Goal: Information Seeking & Learning: Check status

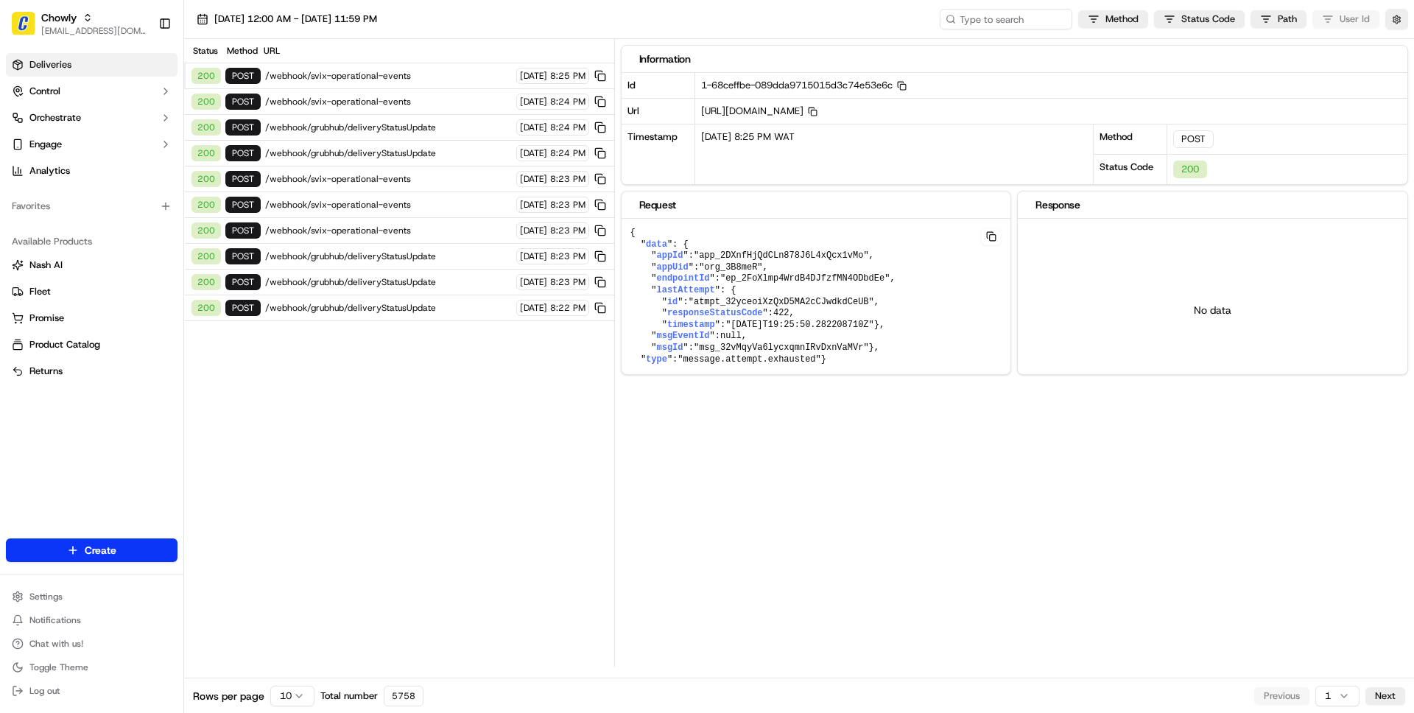
click at [48, 68] on span "Deliveries" at bounding box center [50, 64] width 42 height 13
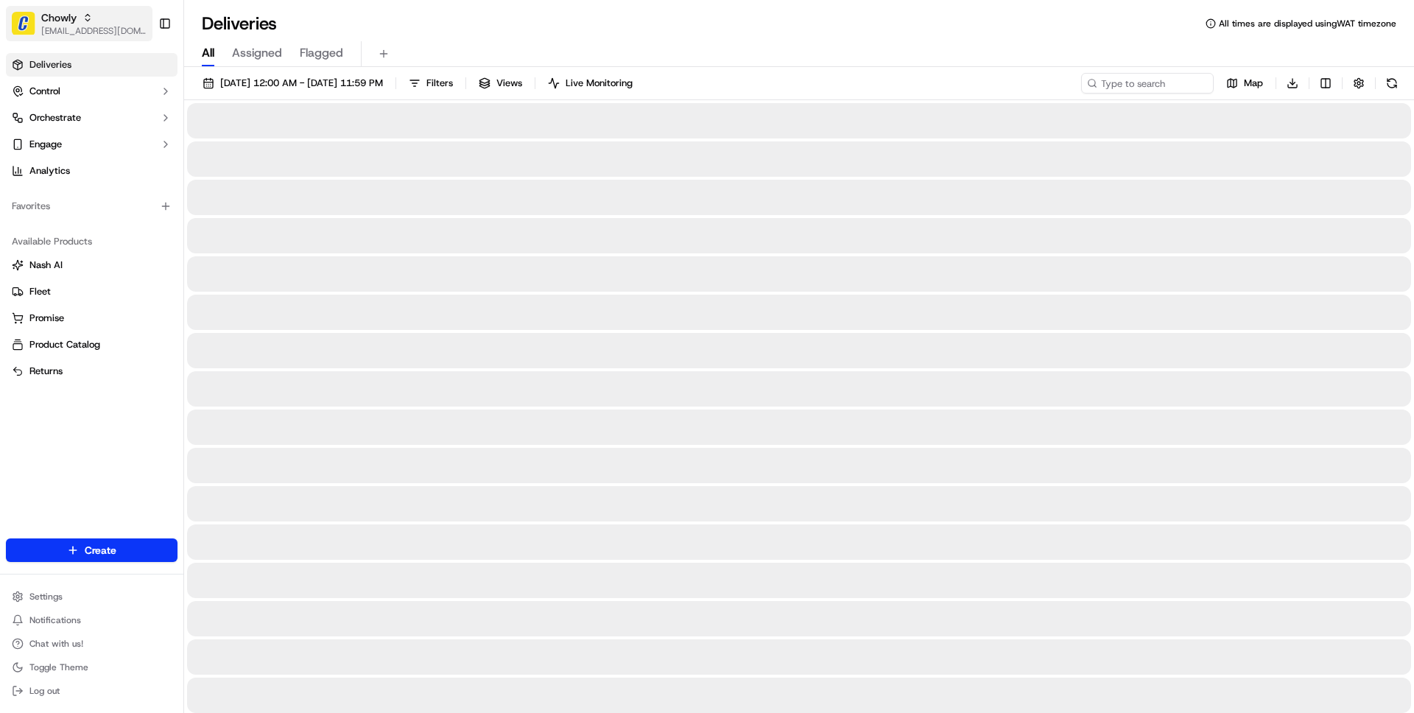
click at [72, 11] on span "Chowly" at bounding box center [58, 17] width 35 height 15
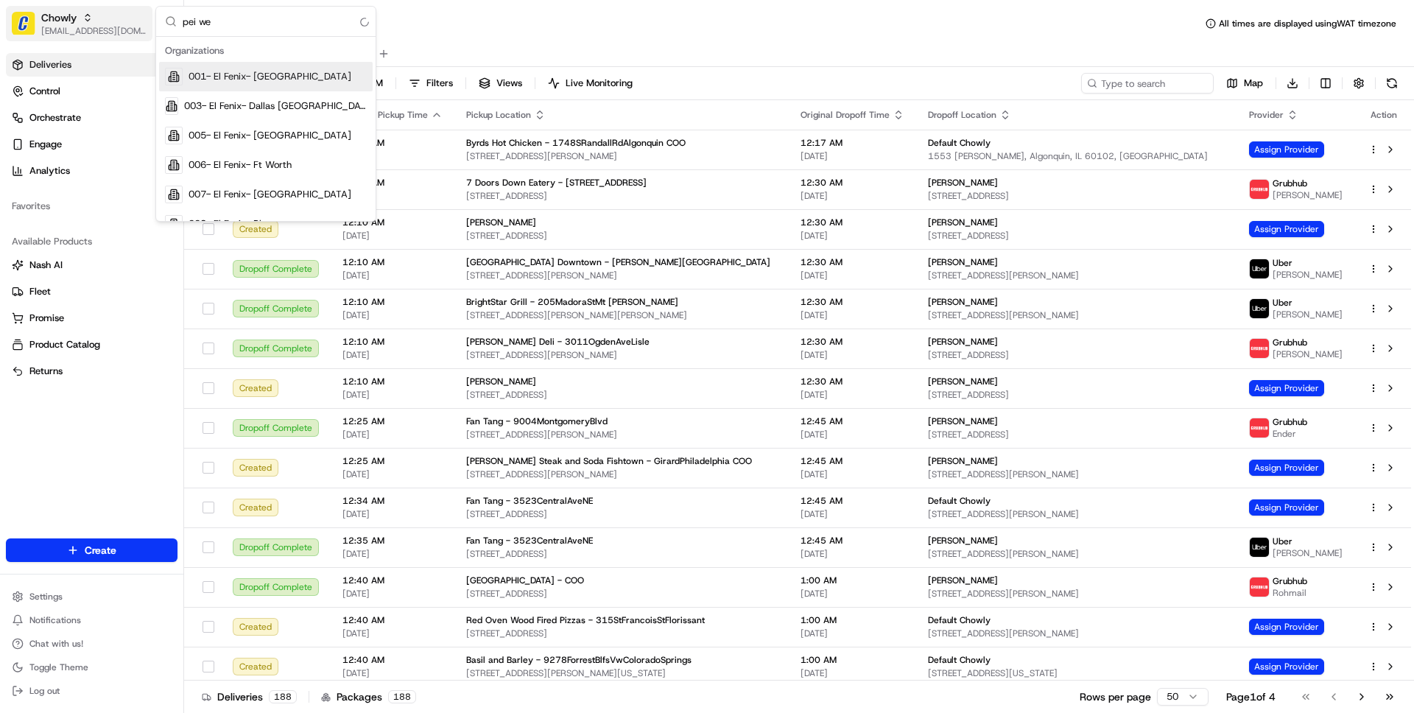
type input "[PERSON_NAME]"
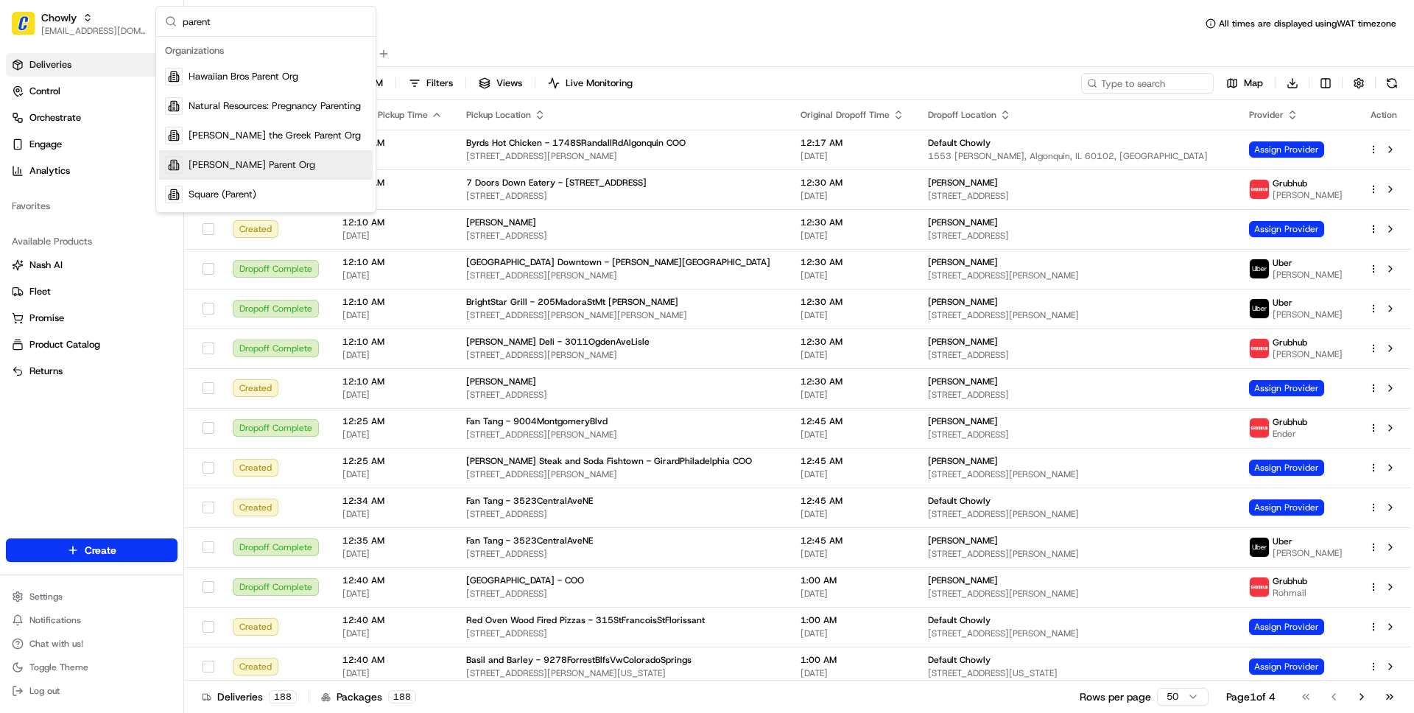
type input "parent"
click at [256, 165] on span "[PERSON_NAME] Parent Org" at bounding box center [252, 164] width 127 height 13
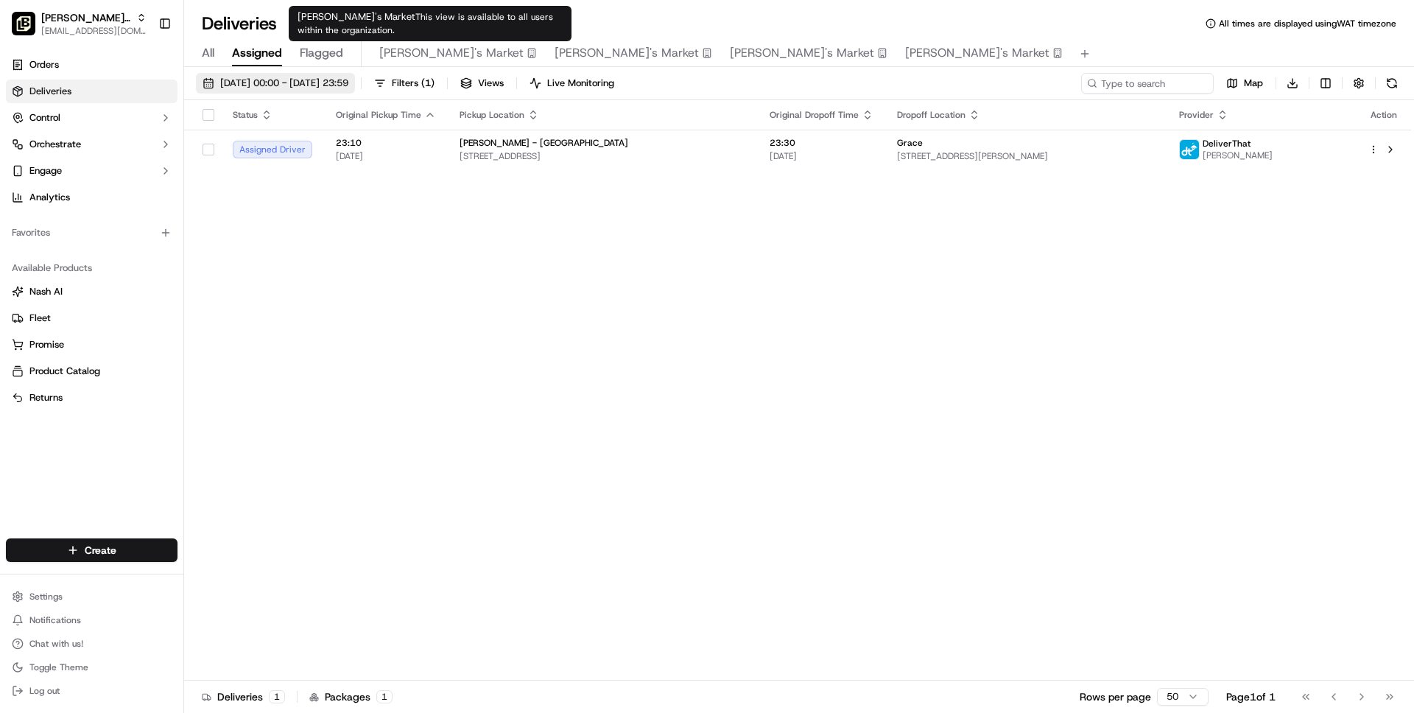
click at [348, 80] on span "[DATE] 00:00 - [DATE] 23:59" at bounding box center [284, 83] width 128 height 13
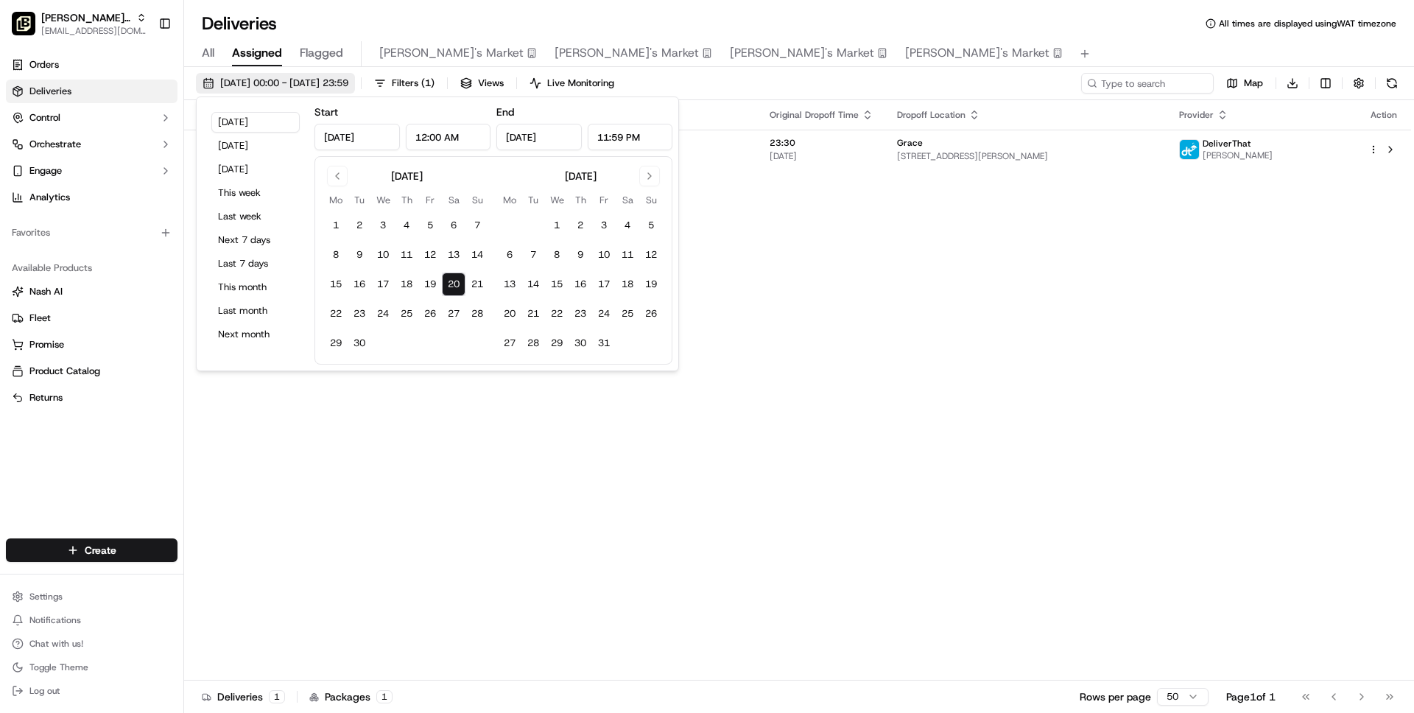
click at [348, 80] on span "[DATE] 00:00 - [DATE] 23:59" at bounding box center [284, 83] width 128 height 13
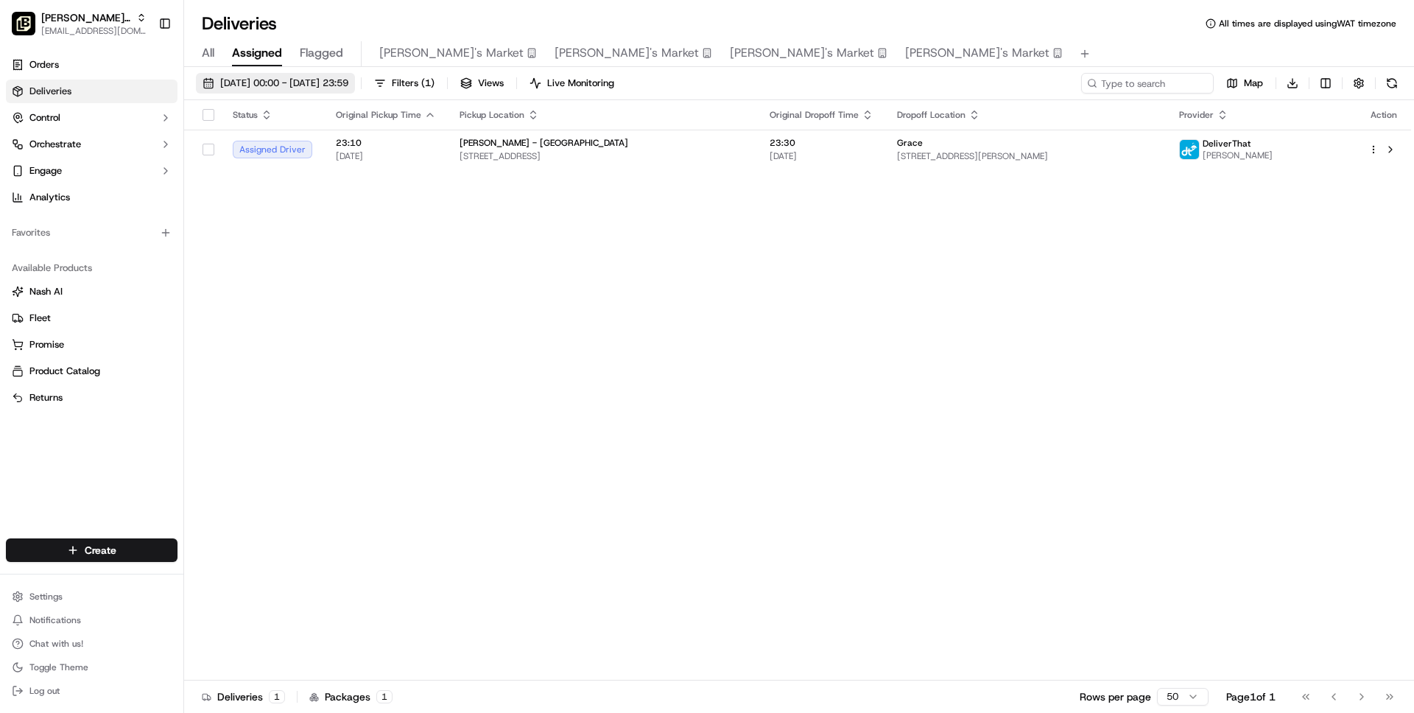
click at [348, 80] on span "[DATE] 00:00 - [DATE] 23:59" at bounding box center [284, 83] width 128 height 13
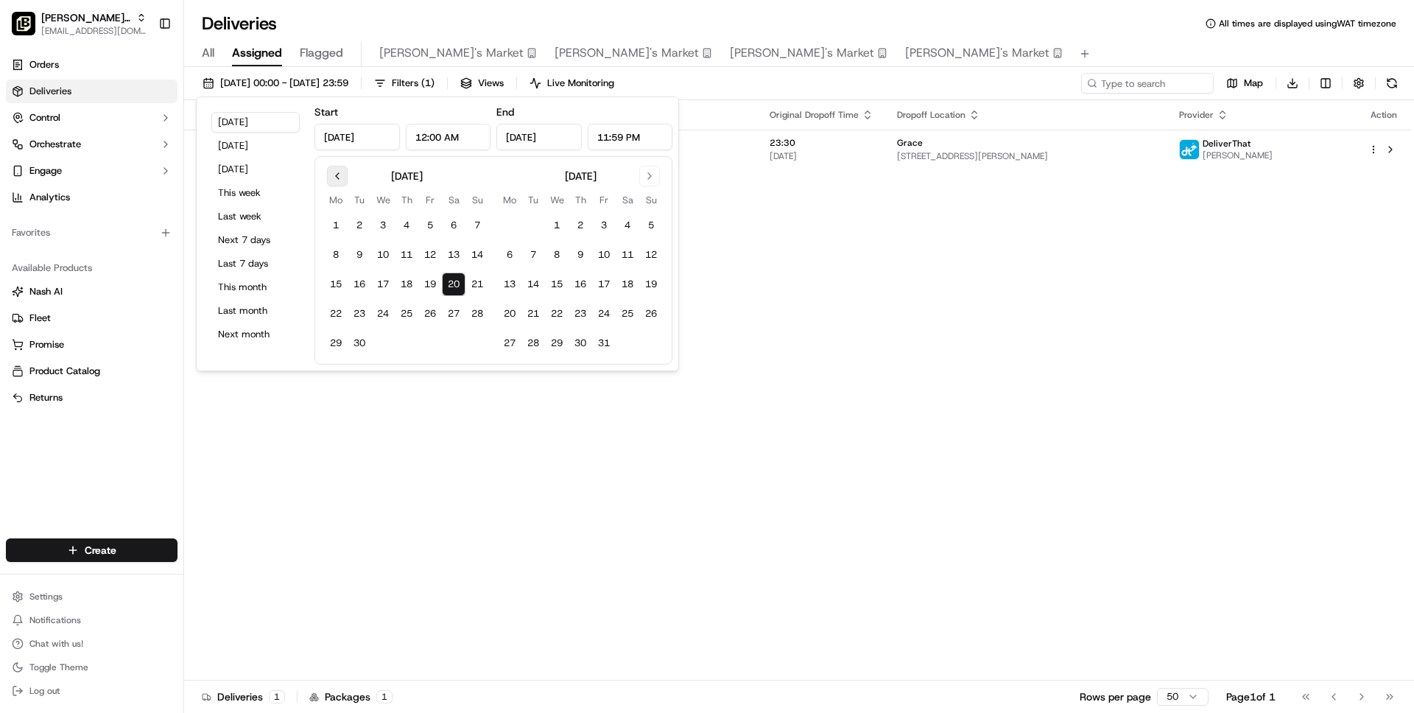
click at [332, 179] on button "Go to previous month" at bounding box center [337, 176] width 21 height 21
click at [431, 225] on button "1" at bounding box center [430, 226] width 24 height 24
type input "Aug 1, 2025"
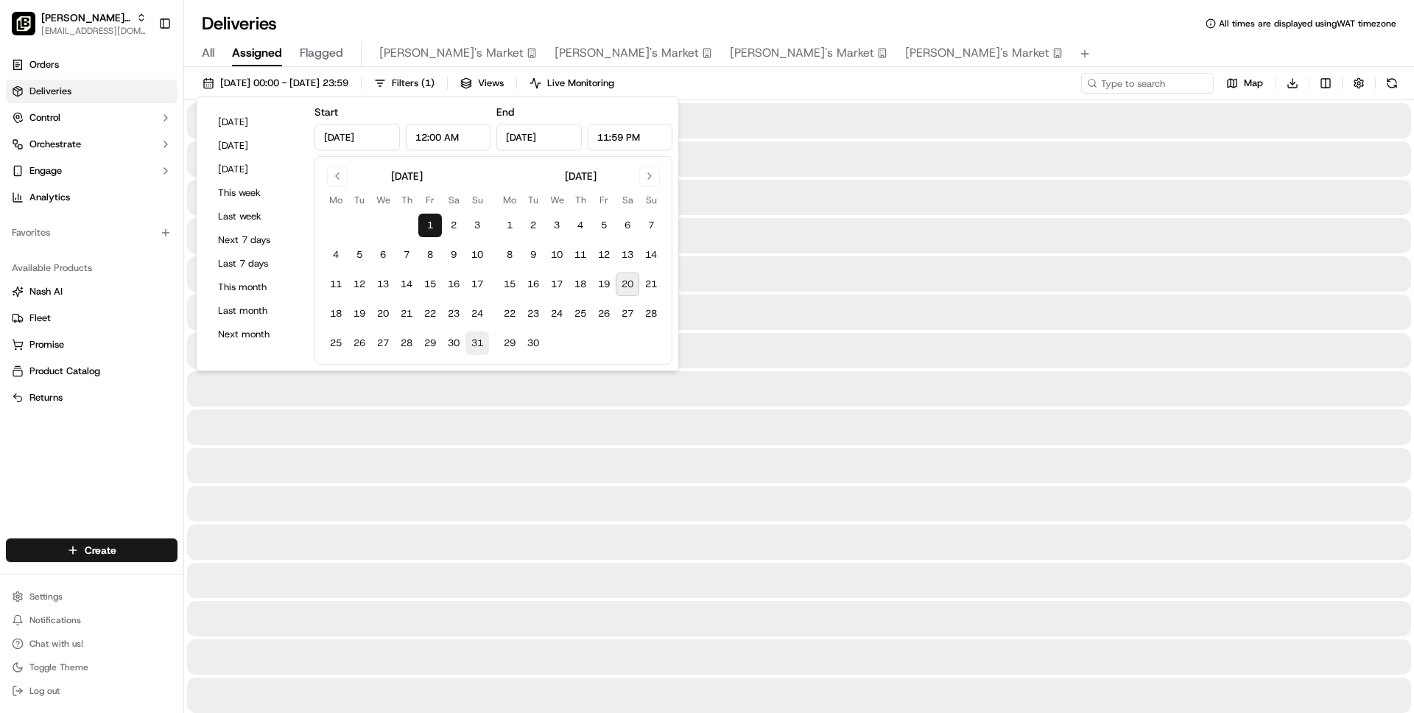
click at [476, 350] on button "31" at bounding box center [477, 343] width 24 height 24
type input "Aug 31, 2025"
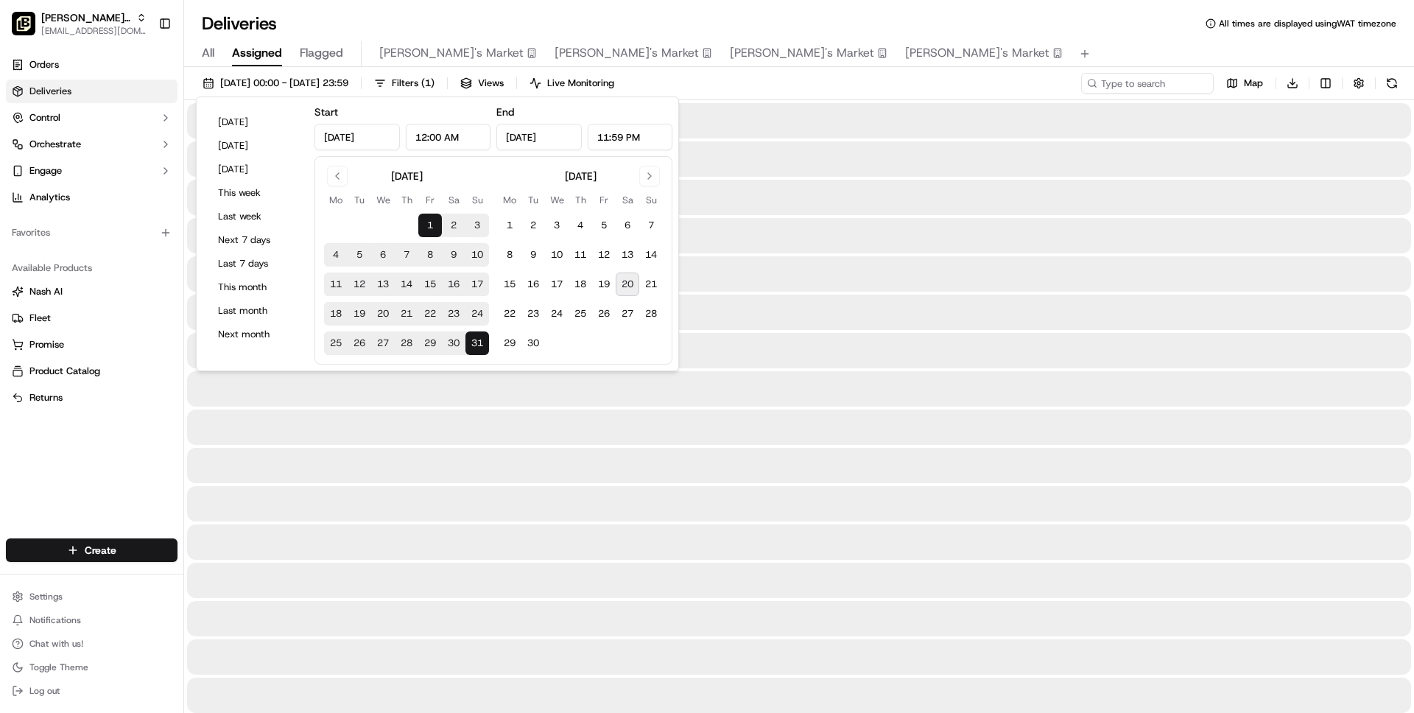
click at [960, 49] on div "All Assigned Flagged Maggie's Market Liz's Market Sara's Market Noelcy's Market" at bounding box center [799, 54] width 1230 height 26
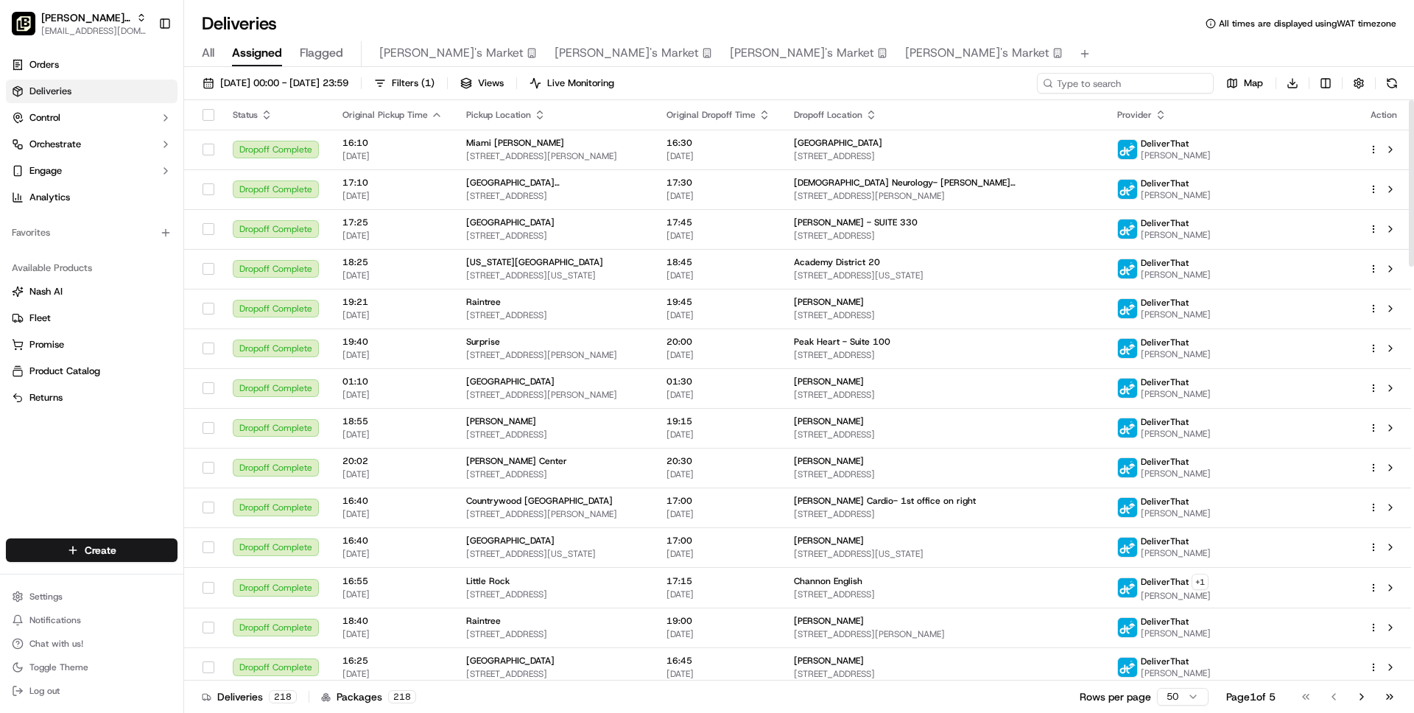
click at [1144, 91] on input at bounding box center [1125, 83] width 177 height 21
paste input "6584"
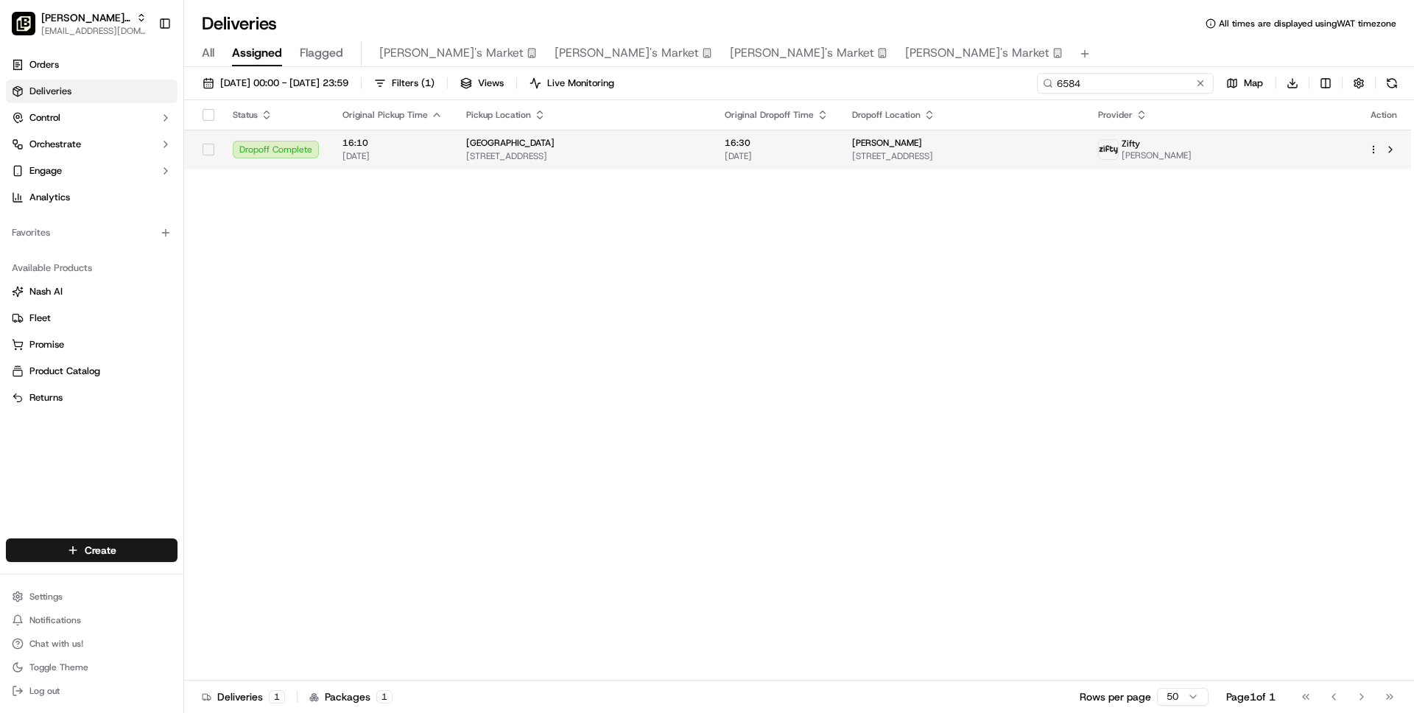
type input "6584"
click at [809, 132] on td "16:30 21/08/2025" at bounding box center [776, 150] width 127 height 40
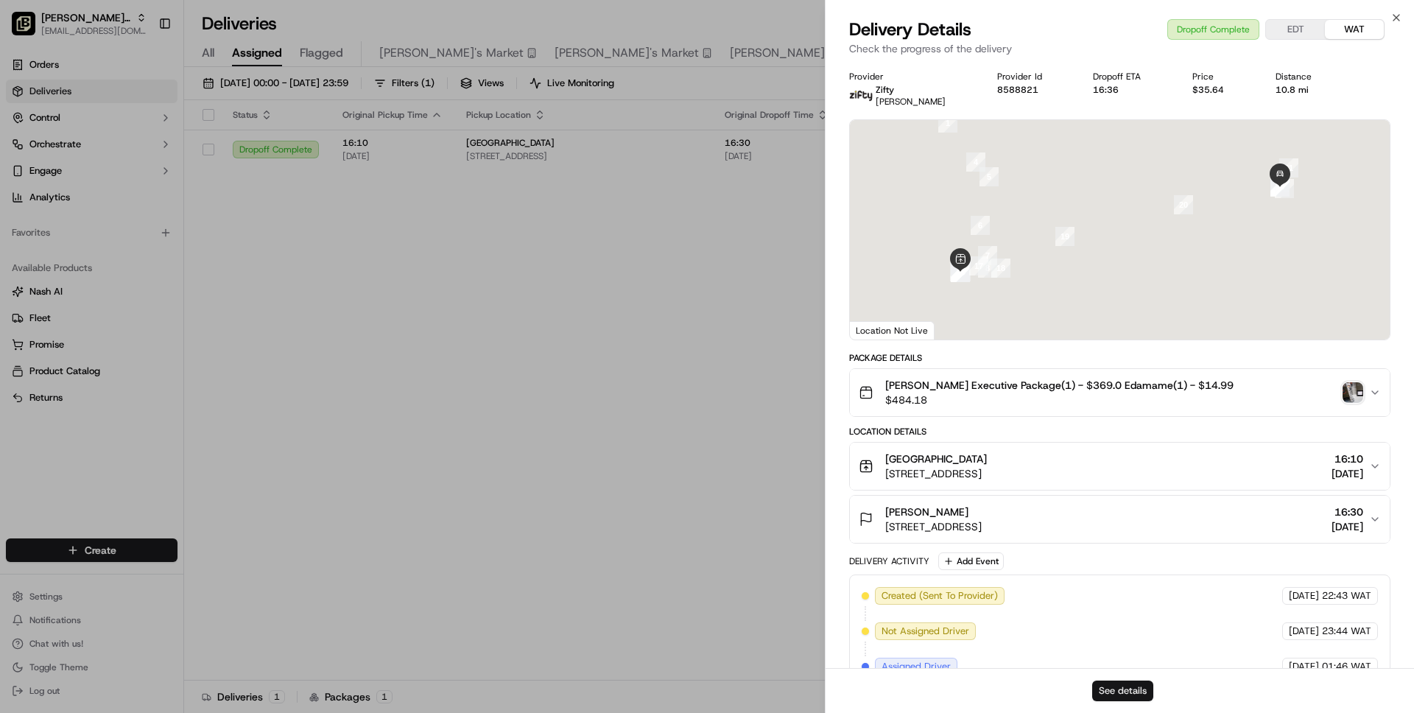
click at [1123, 692] on button "See details" at bounding box center [1122, 690] width 61 height 21
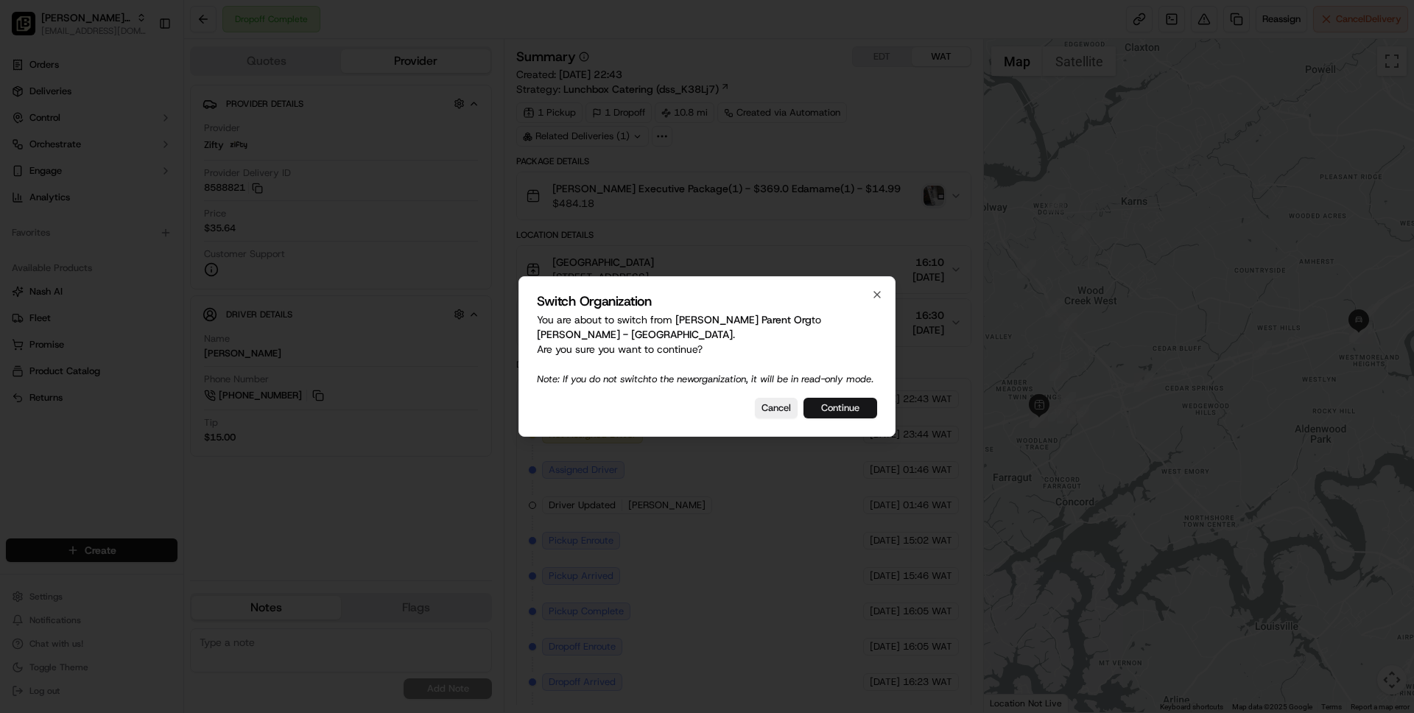
click at [830, 417] on button "Continue" at bounding box center [840, 408] width 74 height 21
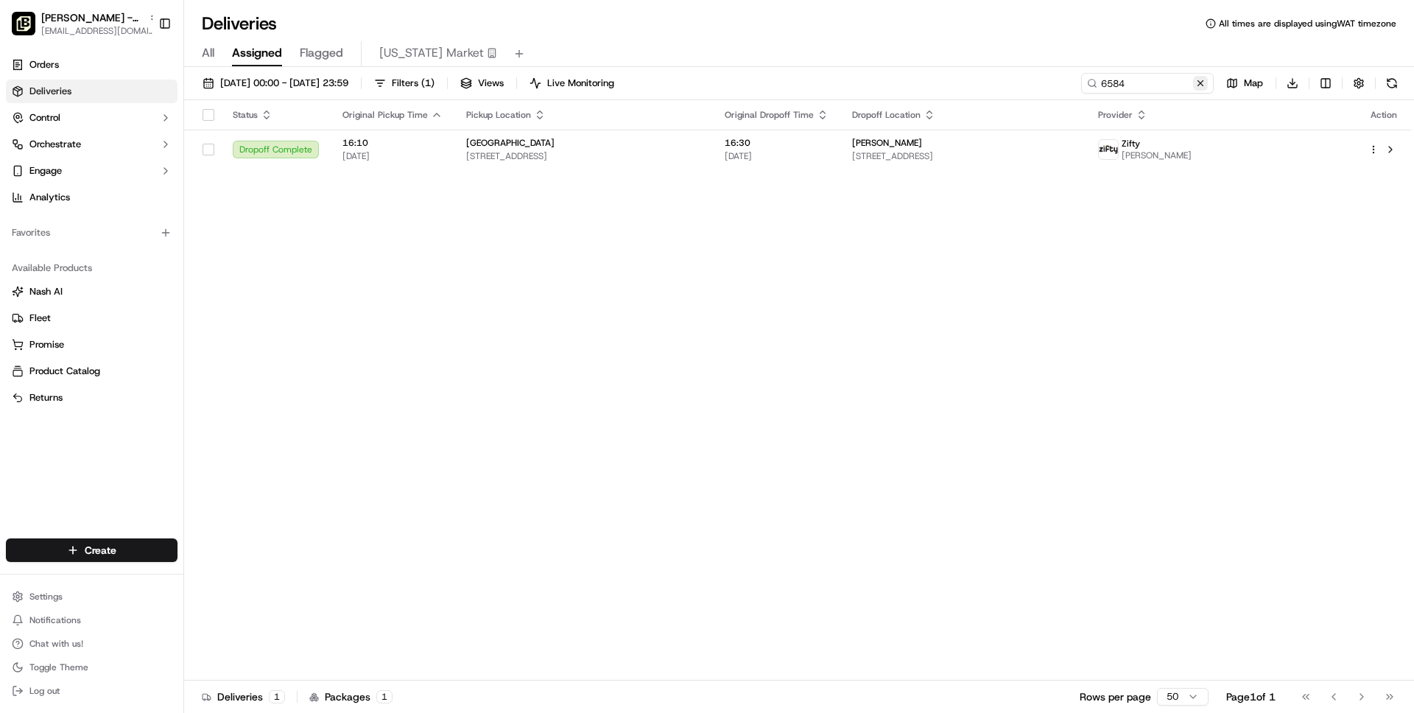
click at [1204, 85] on button at bounding box center [1200, 83] width 15 height 15
click at [352, 73] on button "[DATE] 00:00 - [DATE] 23:59" at bounding box center [275, 83] width 159 height 21
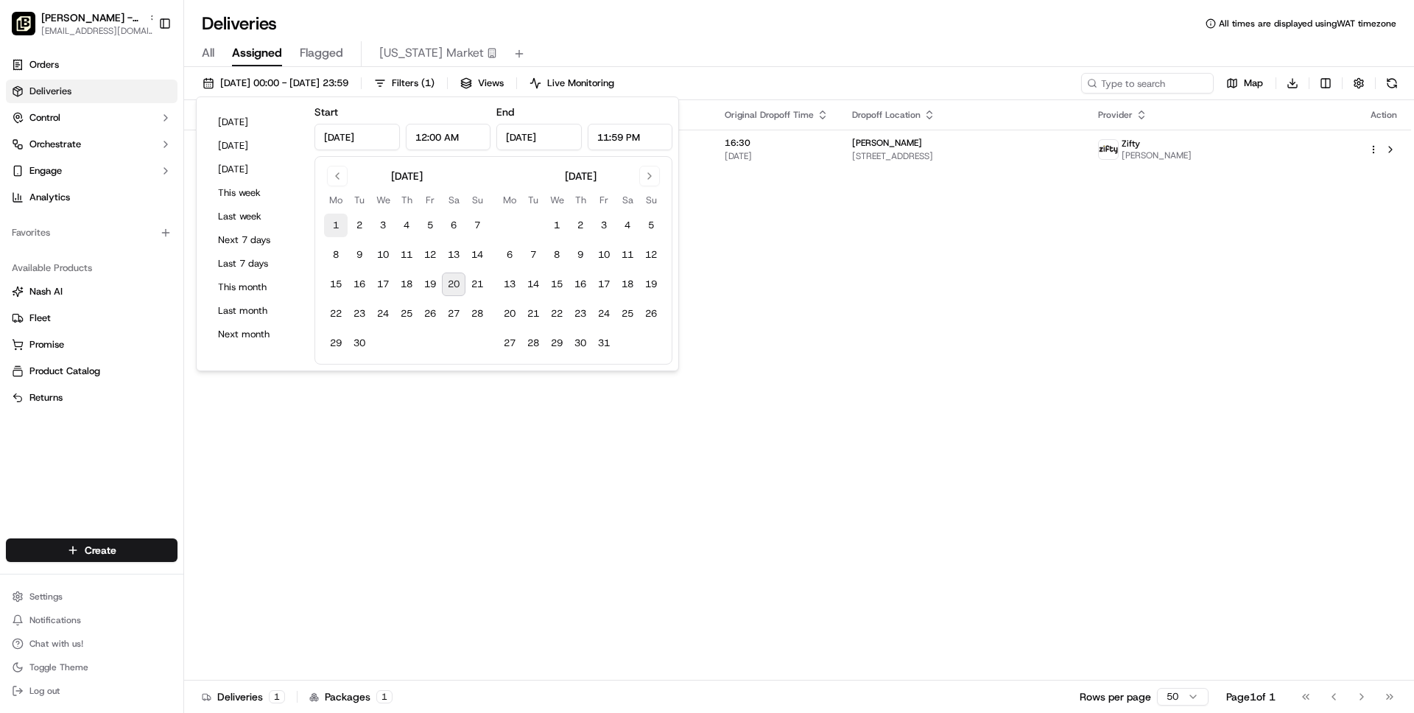
click at [334, 222] on button "1" at bounding box center [336, 226] width 24 height 24
type input "Sep 1, 2025"
click at [458, 284] on button "20" at bounding box center [454, 284] width 24 height 24
type input "[DATE]"
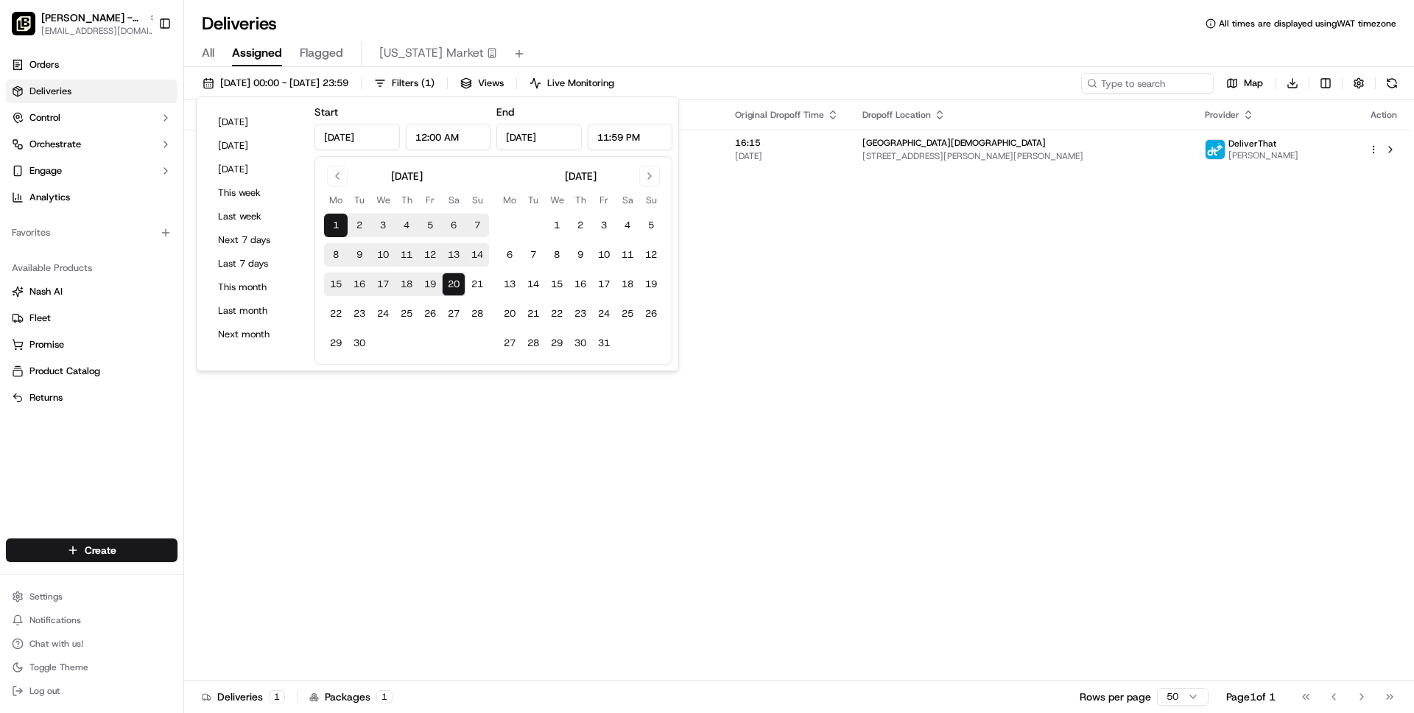
click at [783, 51] on div "All Assigned Flagged Texas Market" at bounding box center [799, 54] width 1230 height 26
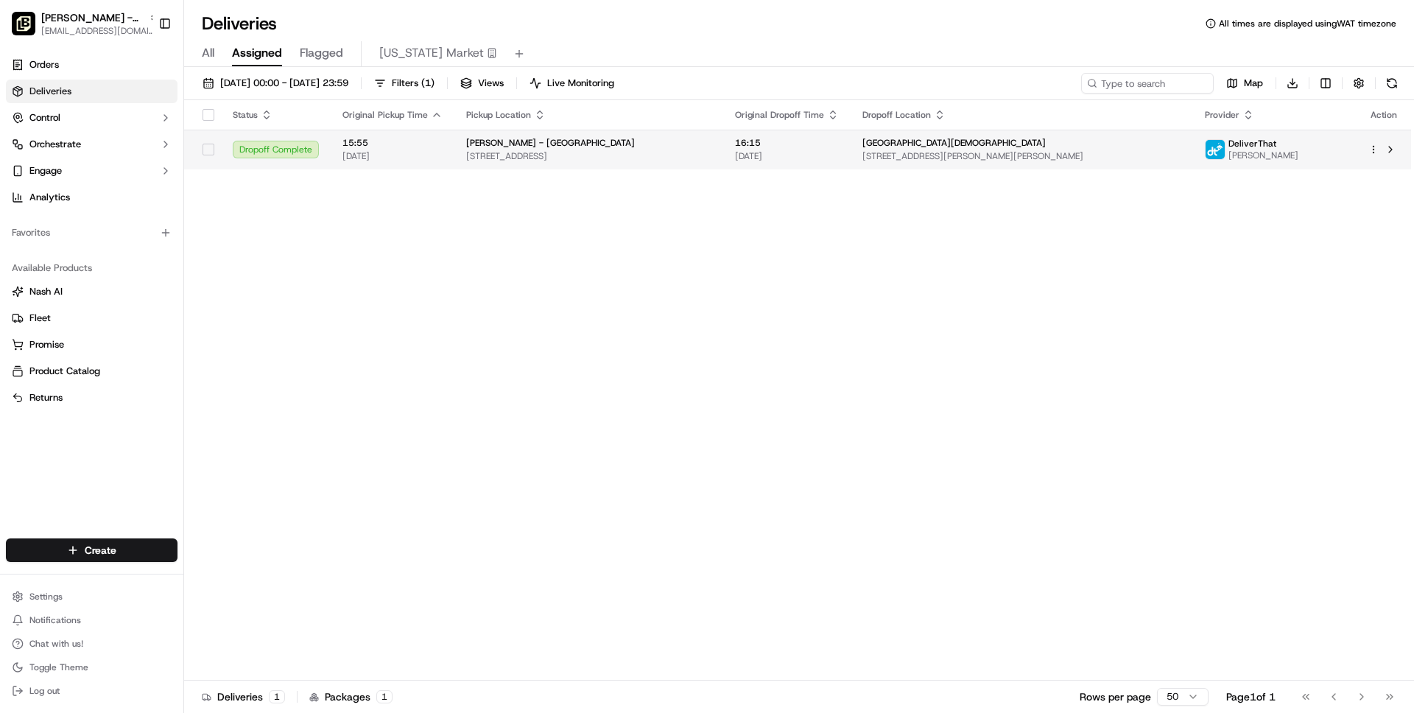
click at [485, 158] on span "[STREET_ADDRESS]" at bounding box center [588, 156] width 245 height 12
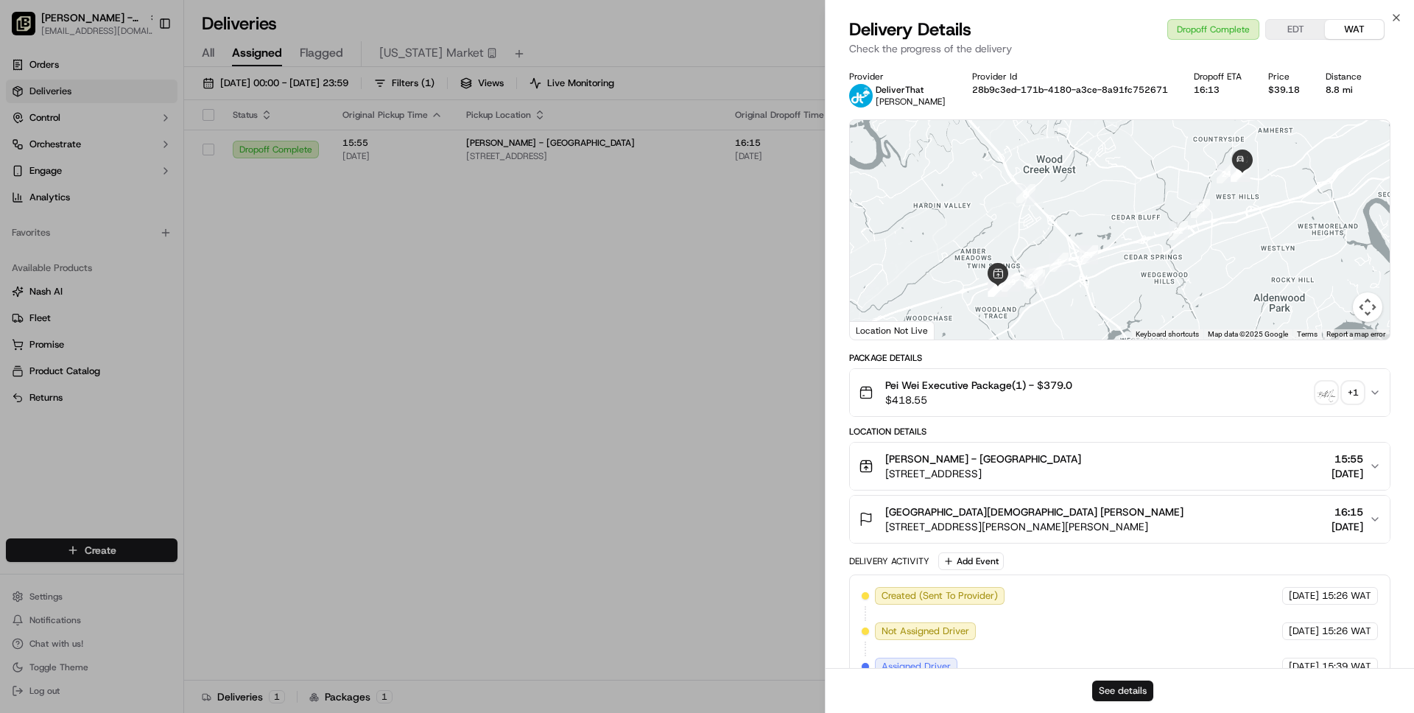
click at [1115, 698] on button "See details" at bounding box center [1122, 690] width 61 height 21
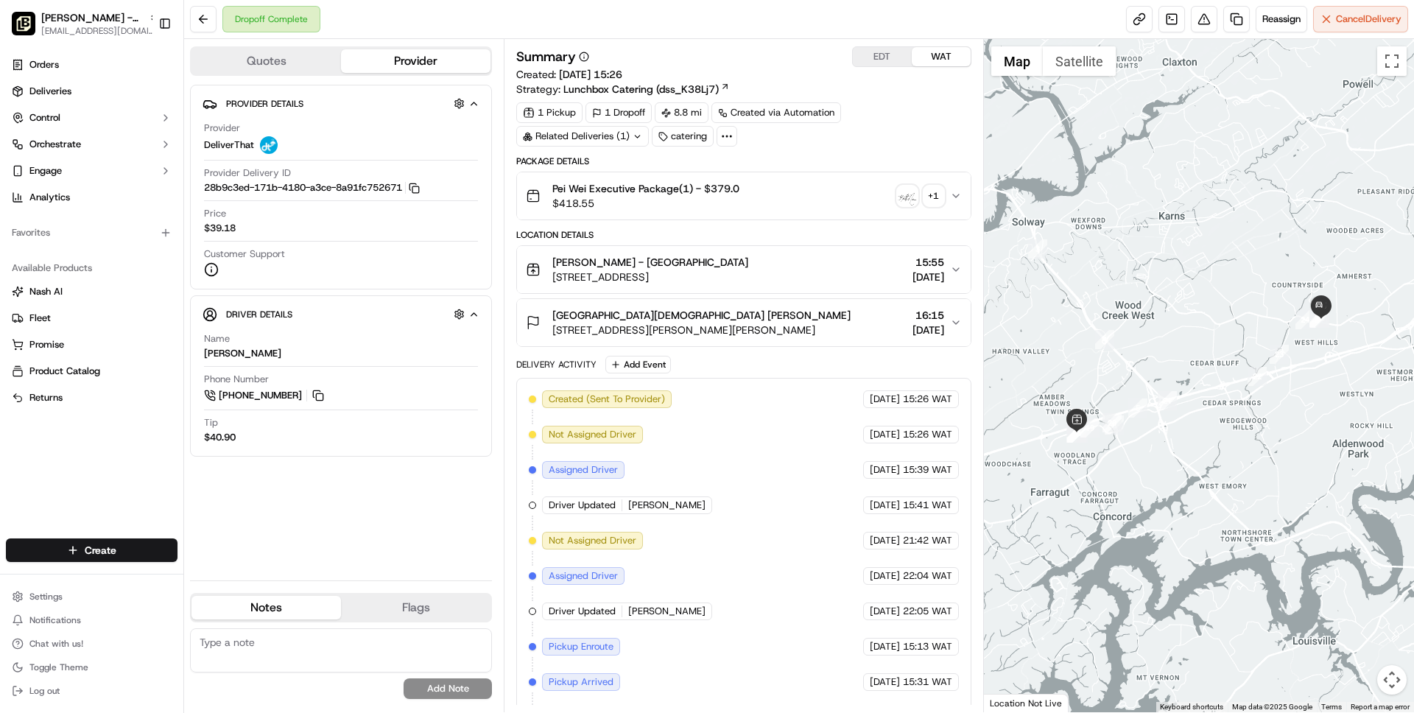
click at [748, 261] on div "Pei Wei - Knoxville" at bounding box center [650, 262] width 196 height 15
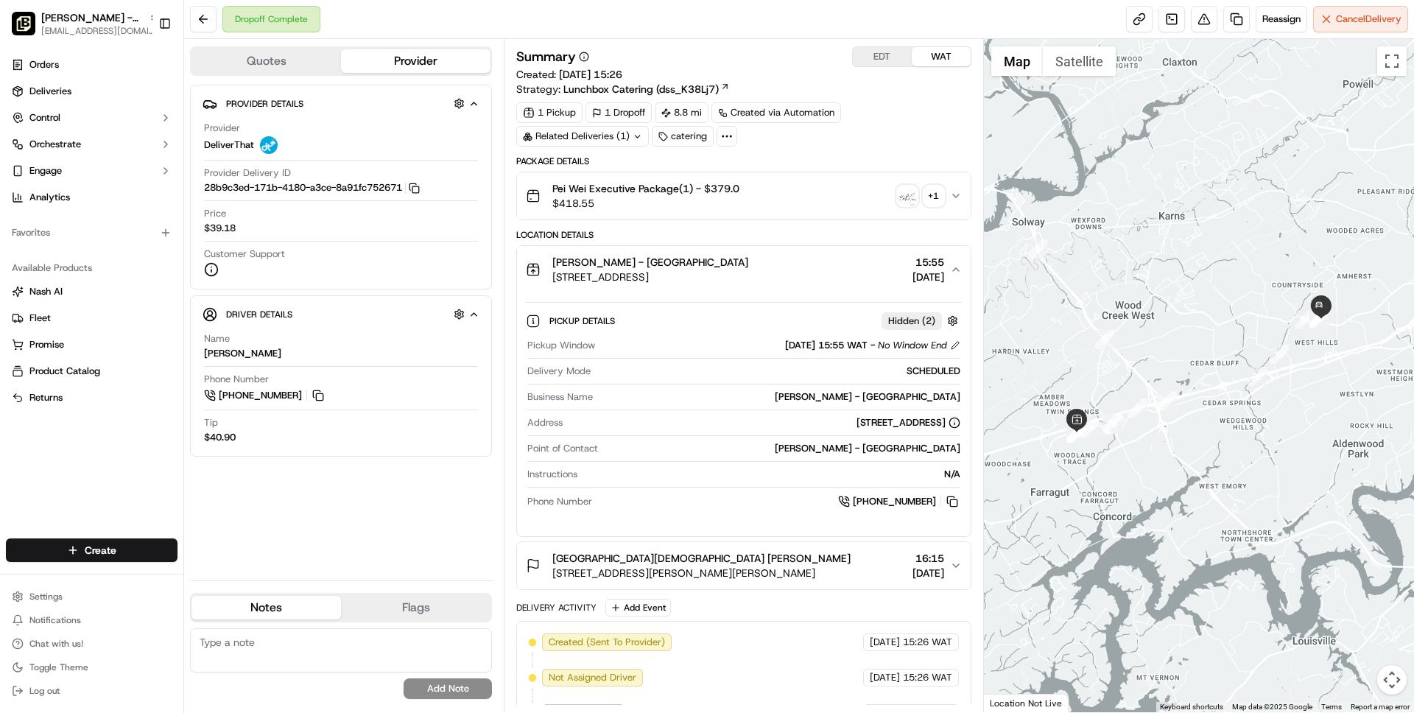
click at [748, 261] on div "Pei Wei - Knoxville" at bounding box center [650, 262] width 196 height 15
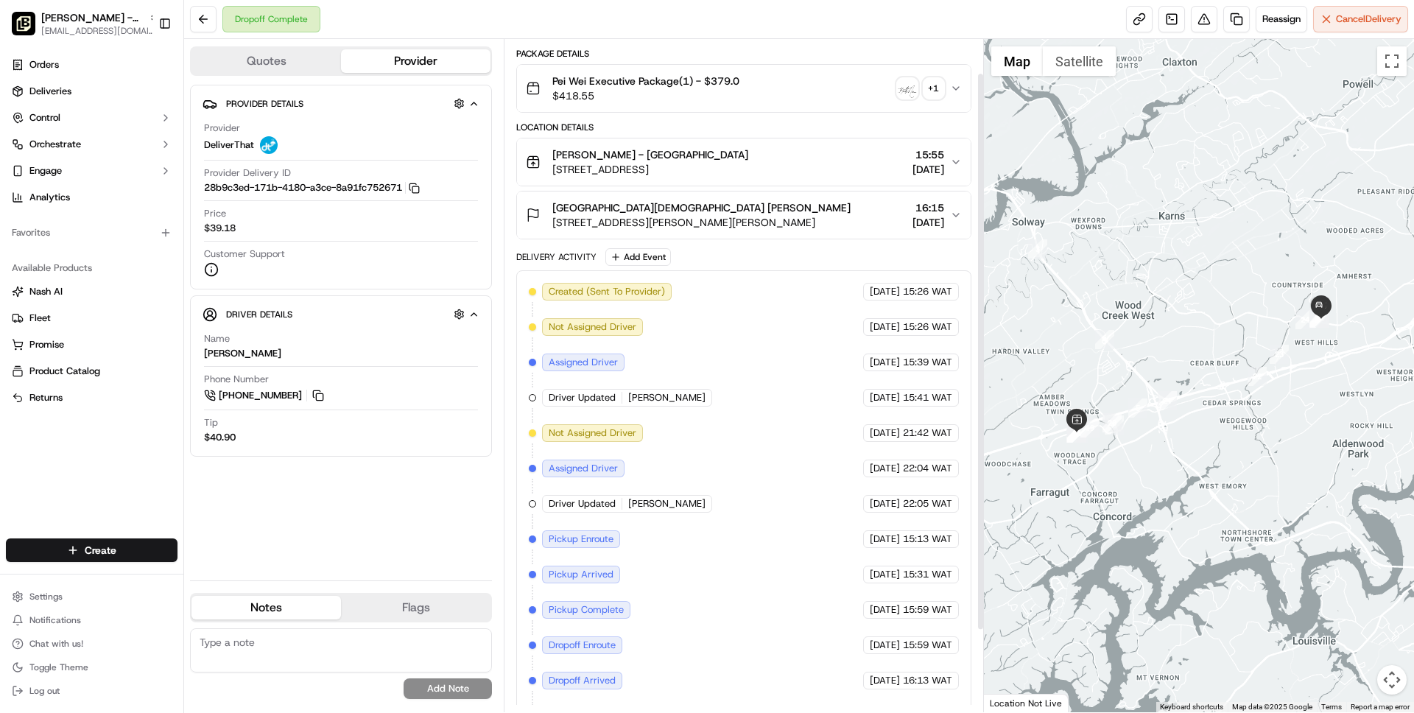
scroll to position [140, 0]
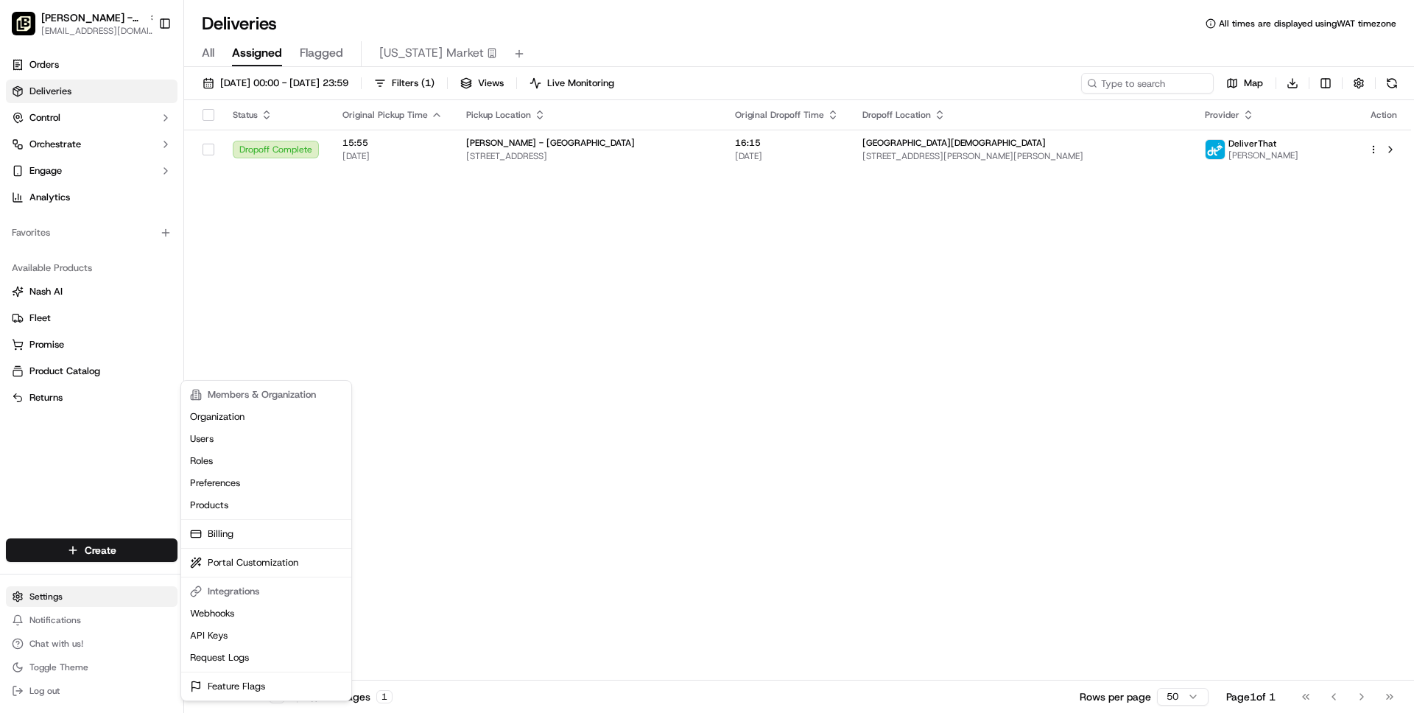
click at [62, 587] on html "[PERSON_NAME] - Knoxville [EMAIL_ADDRESS][DOMAIN_NAME] Toggle Sidebar Orders De…" at bounding box center [707, 356] width 1414 height 713
click at [233, 651] on link "Request Logs" at bounding box center [266, 658] width 164 height 22
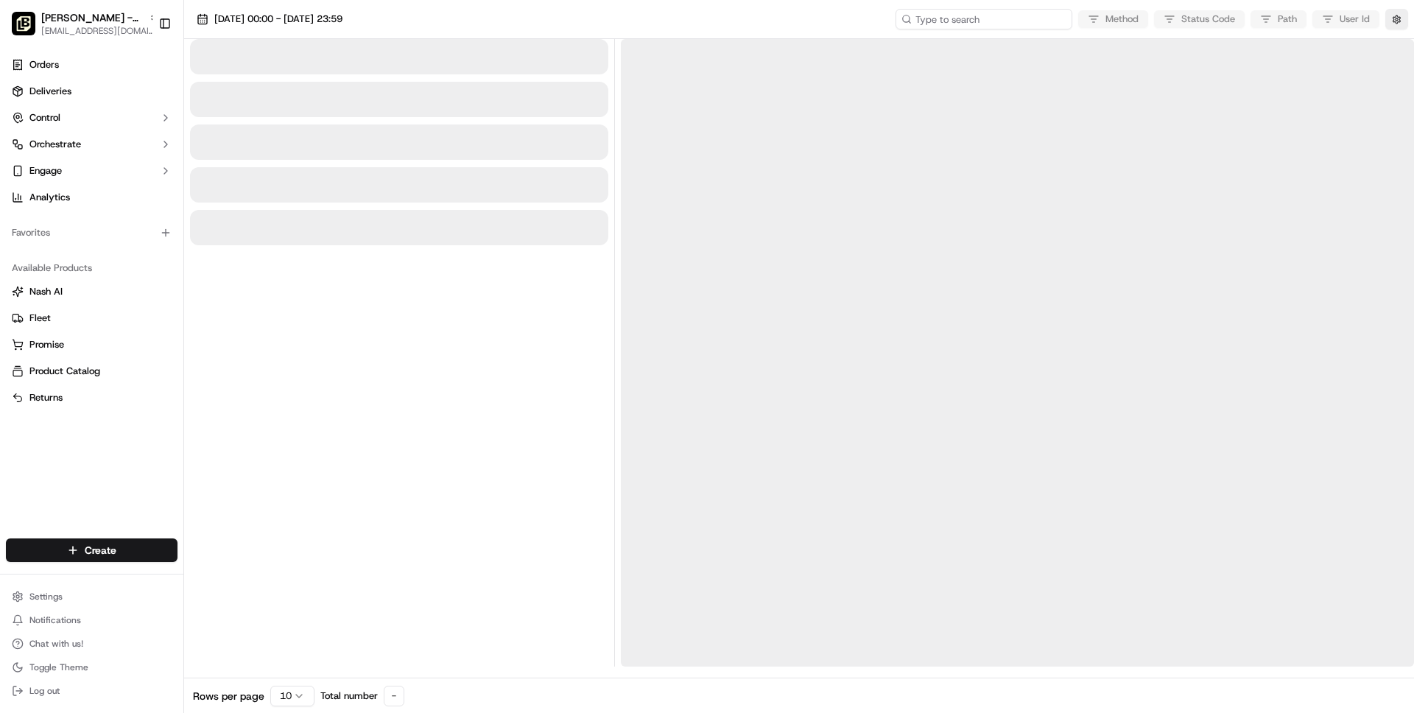
click at [997, 19] on input at bounding box center [984, 19] width 177 height 21
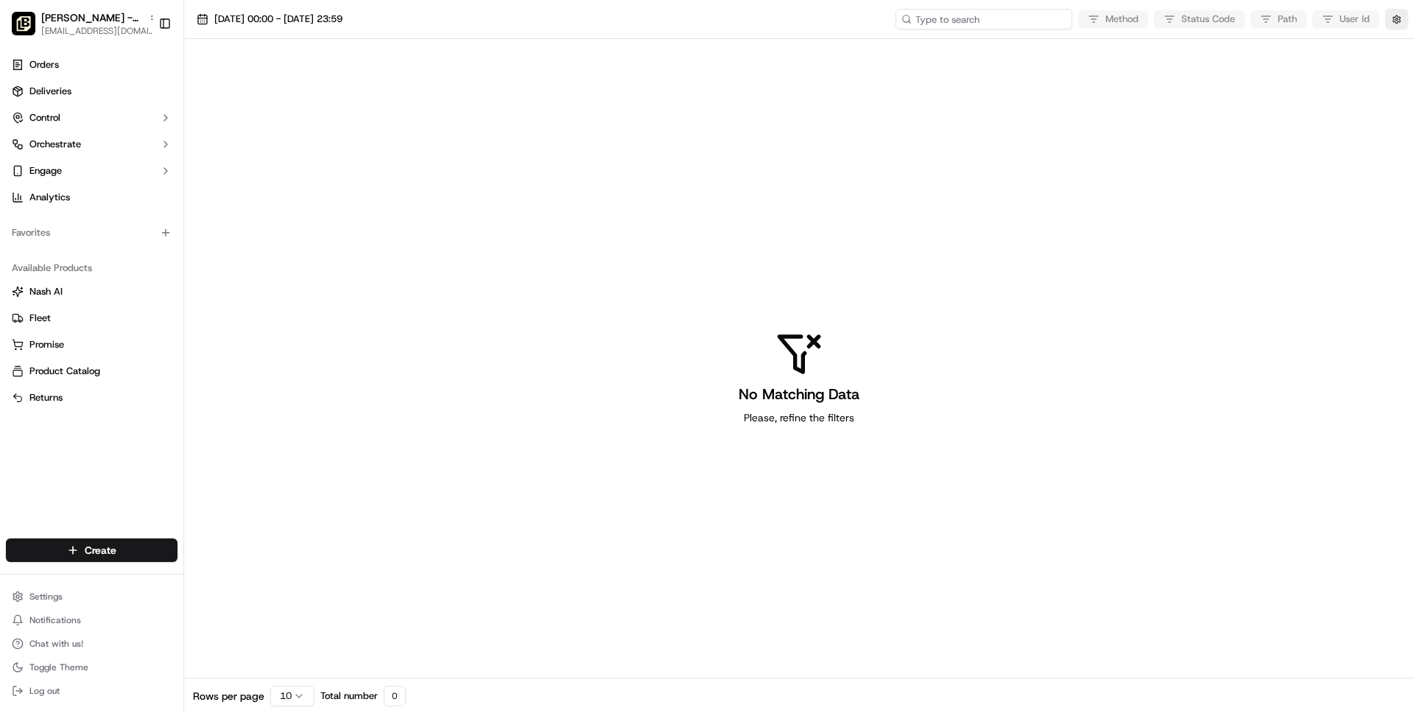
paste input "job_cz2ViuaKSH9fKBHMjPznyV"
type input "job_cz2ViuaKSH9fKBHMjPznyV"
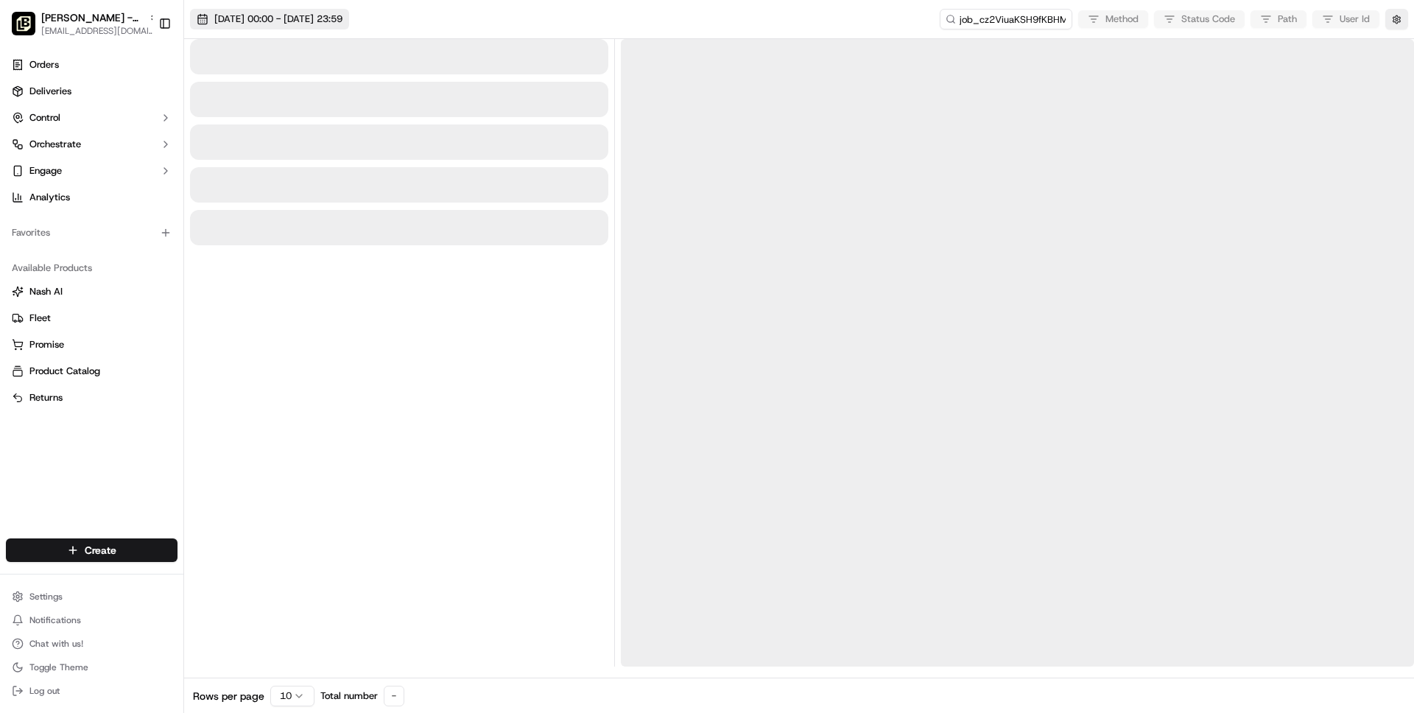
click at [248, 18] on span "[DATE] 00:00 - [DATE] 23:59" at bounding box center [278, 19] width 128 height 13
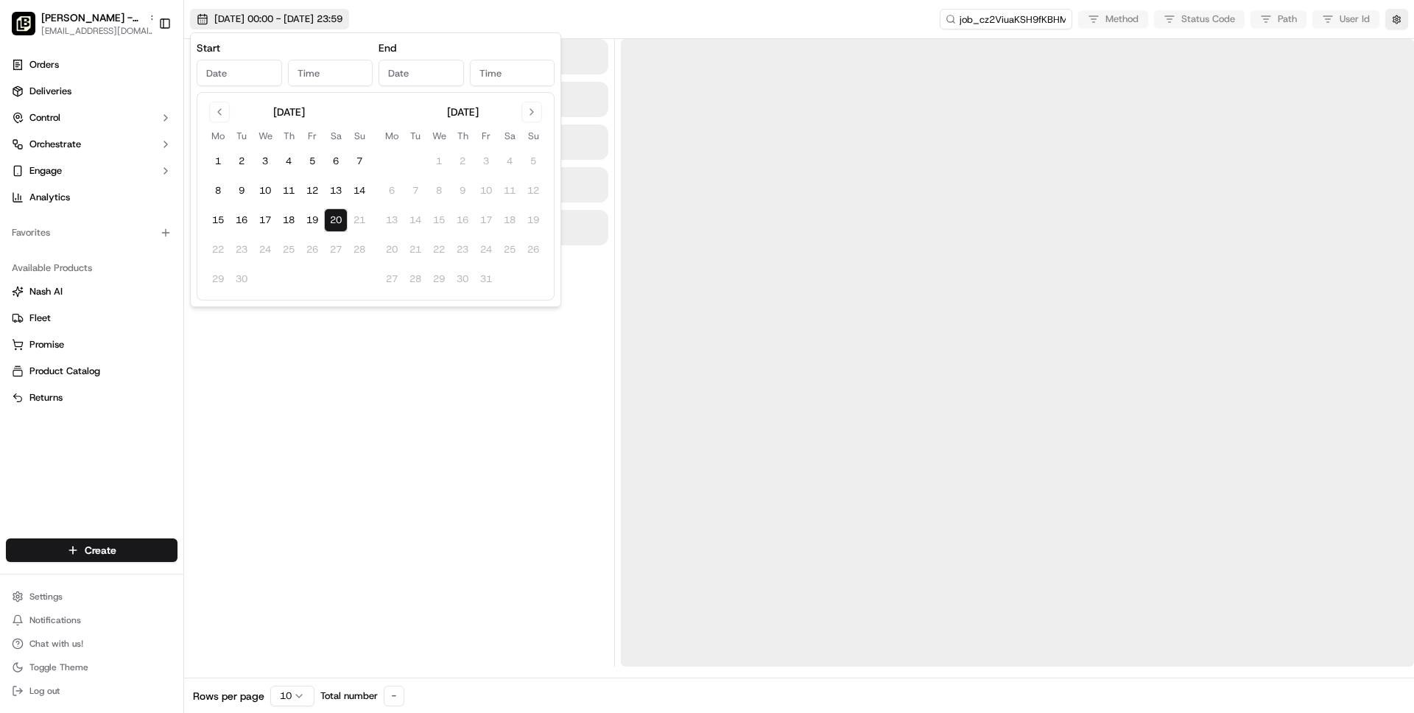
type input "[DATE]"
type input "12:00 AM"
type input "[DATE]"
type input "11:59 PM"
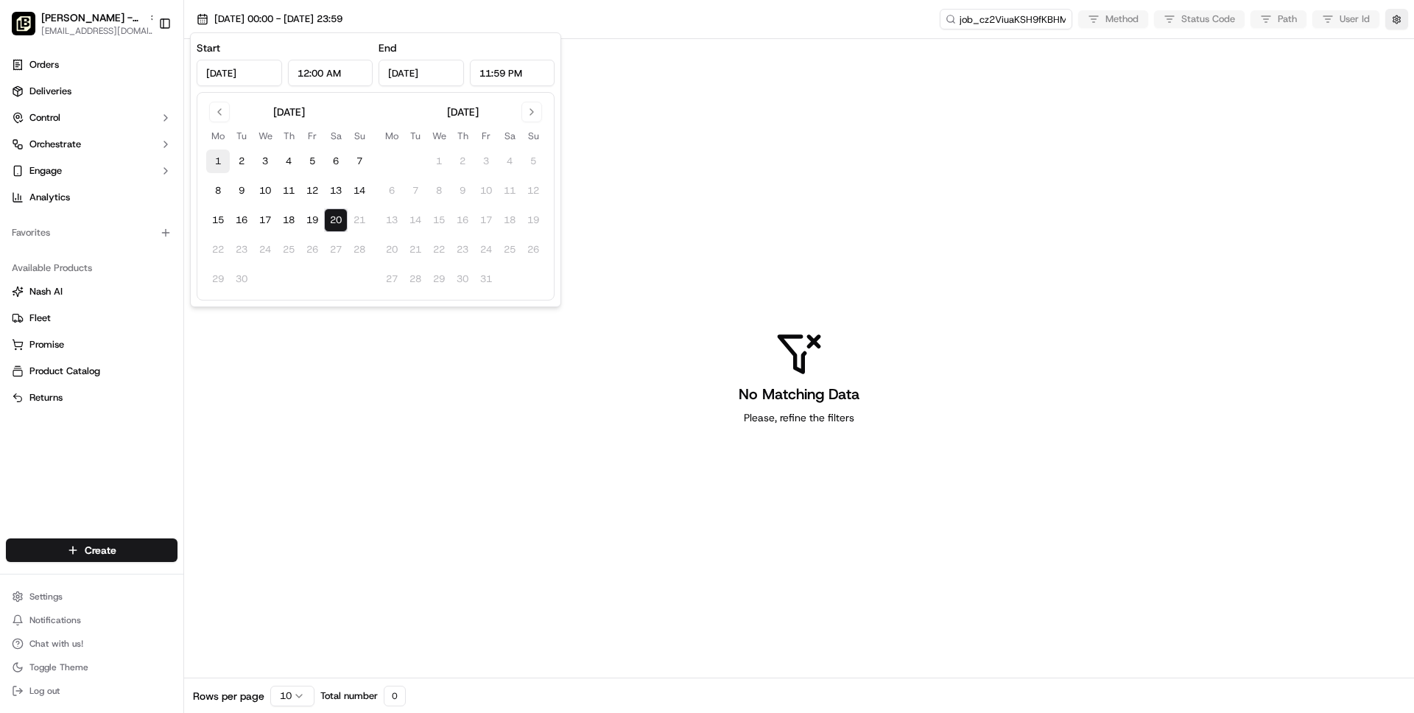
click at [216, 154] on button "1" at bounding box center [218, 161] width 24 height 24
type input "[DATE]"
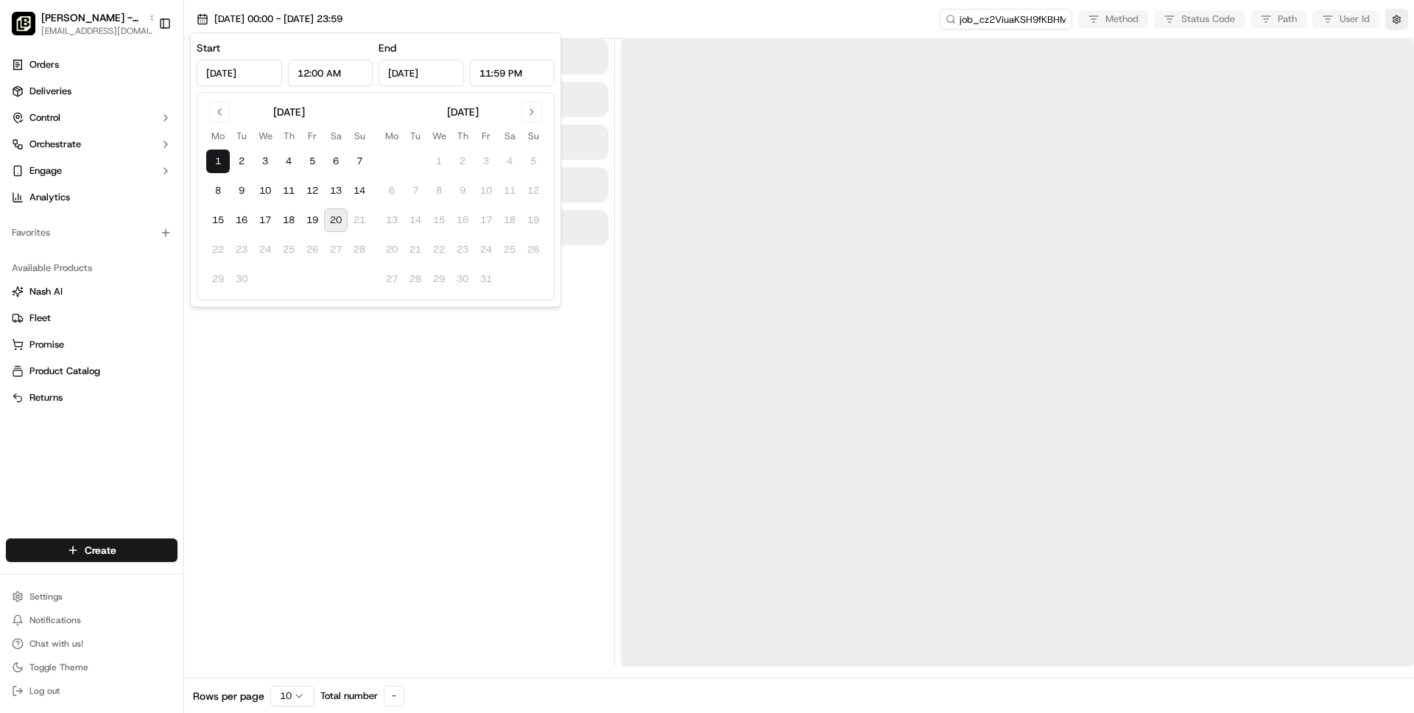
click at [324, 209] on button "20" at bounding box center [336, 220] width 24 height 24
type input "[DATE]"
click at [668, 21] on div "[DATE] 00:00 - [DATE] 23:59 job_cz2ViuaKSH9fKBHMjPznyV Method Status Code Path …" at bounding box center [799, 19] width 1230 height 39
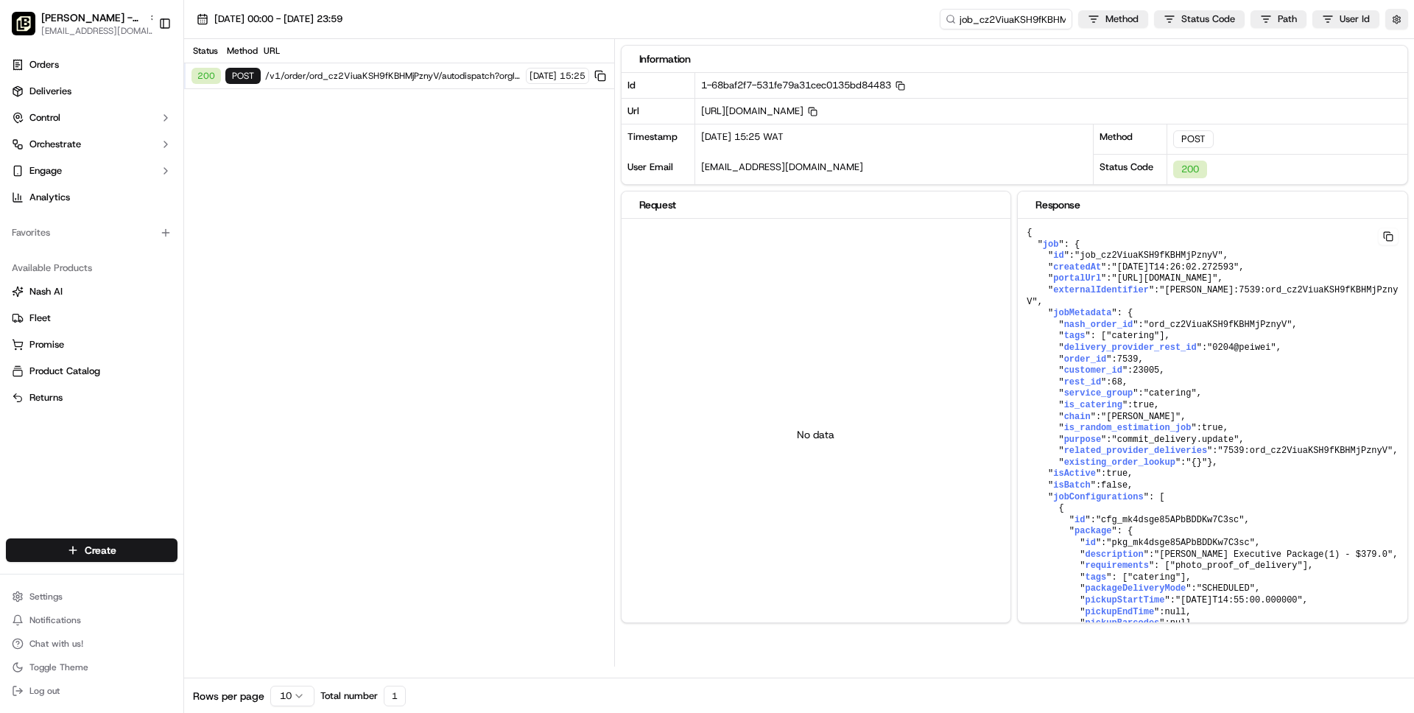
click at [406, 74] on span "/v1/order/ord_cz2ViuaKSH9fKBHMjPznyV/autodispatch?orgId=org_T3Ah5Y" at bounding box center [393, 76] width 256 height 12
click at [971, 22] on input "job_cz2ViuaKSH9fKBHMjPznyV" at bounding box center [984, 19] width 177 height 21
type input "_cz2ViuaKSH9fKBHMjPznyV"
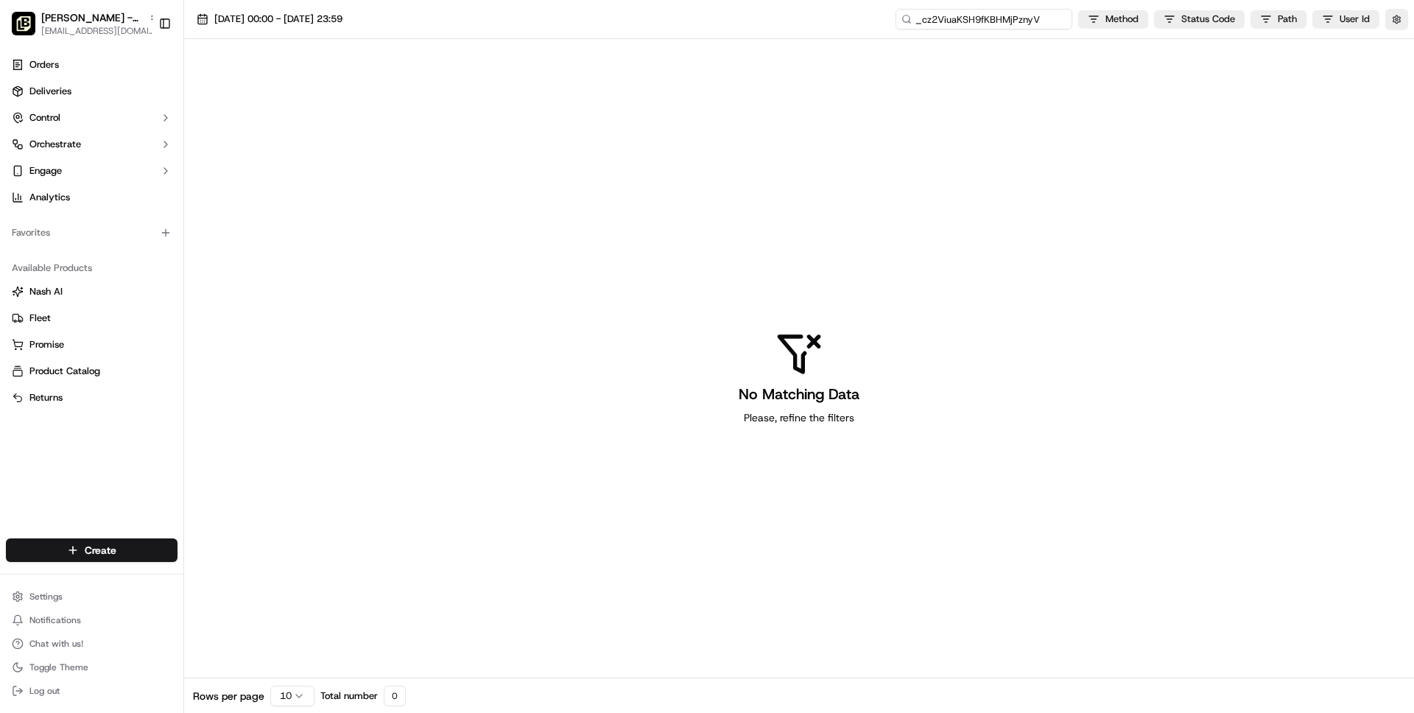
click at [957, 22] on input "_cz2ViuaKSH9fKBHMjPznyV" at bounding box center [984, 19] width 177 height 21
type input "ord_cz2ViuaKSH9fKBHMjPznyV"
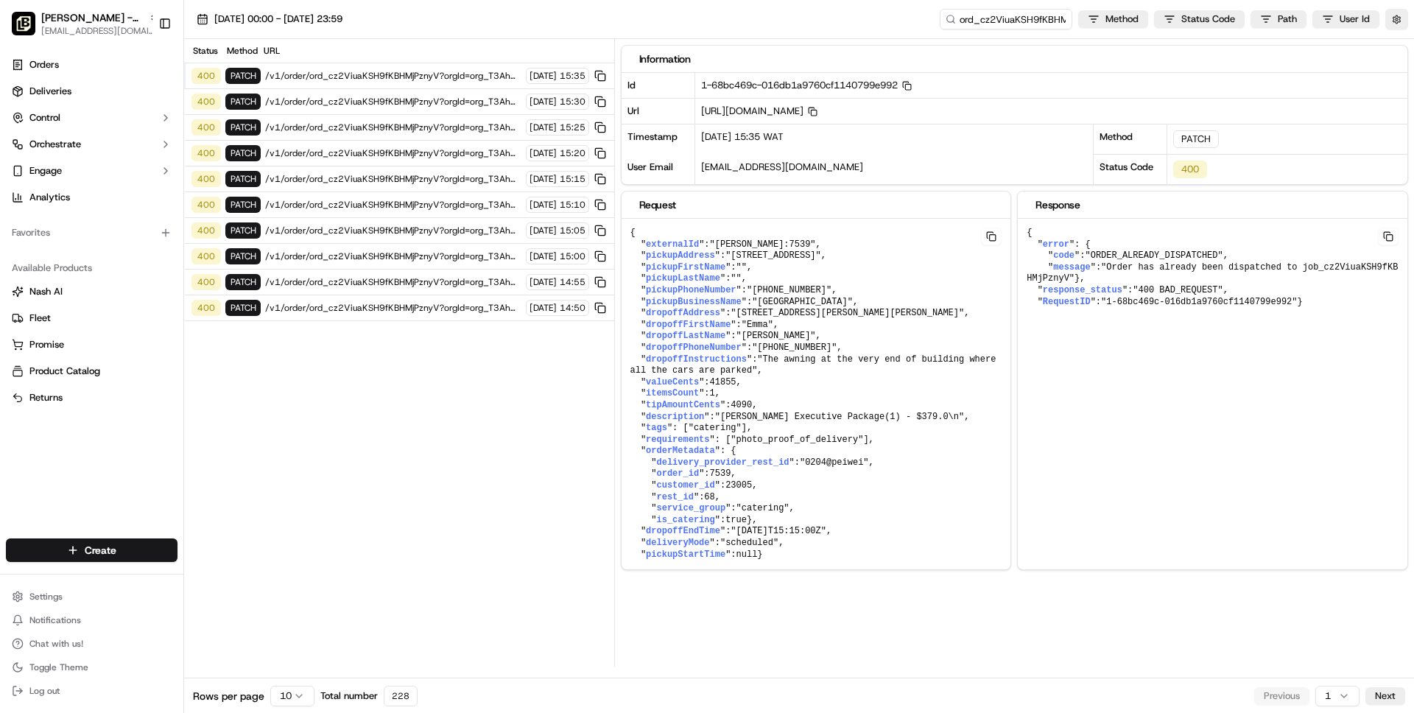
click at [379, 309] on span "/v1/order/ord_cz2ViuaKSH9fKBHMjPznyV?orgId=org_T3Ah5Y" at bounding box center [393, 308] width 256 height 12
click at [378, 281] on span "/v1/order/ord_cz2ViuaKSH9fKBHMjPznyV?orgId=org_T3Ah5Y" at bounding box center [393, 282] width 256 height 12
click at [377, 265] on div "400 PATCH /v1/order/ord_cz2ViuaKSH9fKBHMjPznyV?orgId=org_T3Ah5Y [DATE] 15:00" at bounding box center [399, 257] width 430 height 26
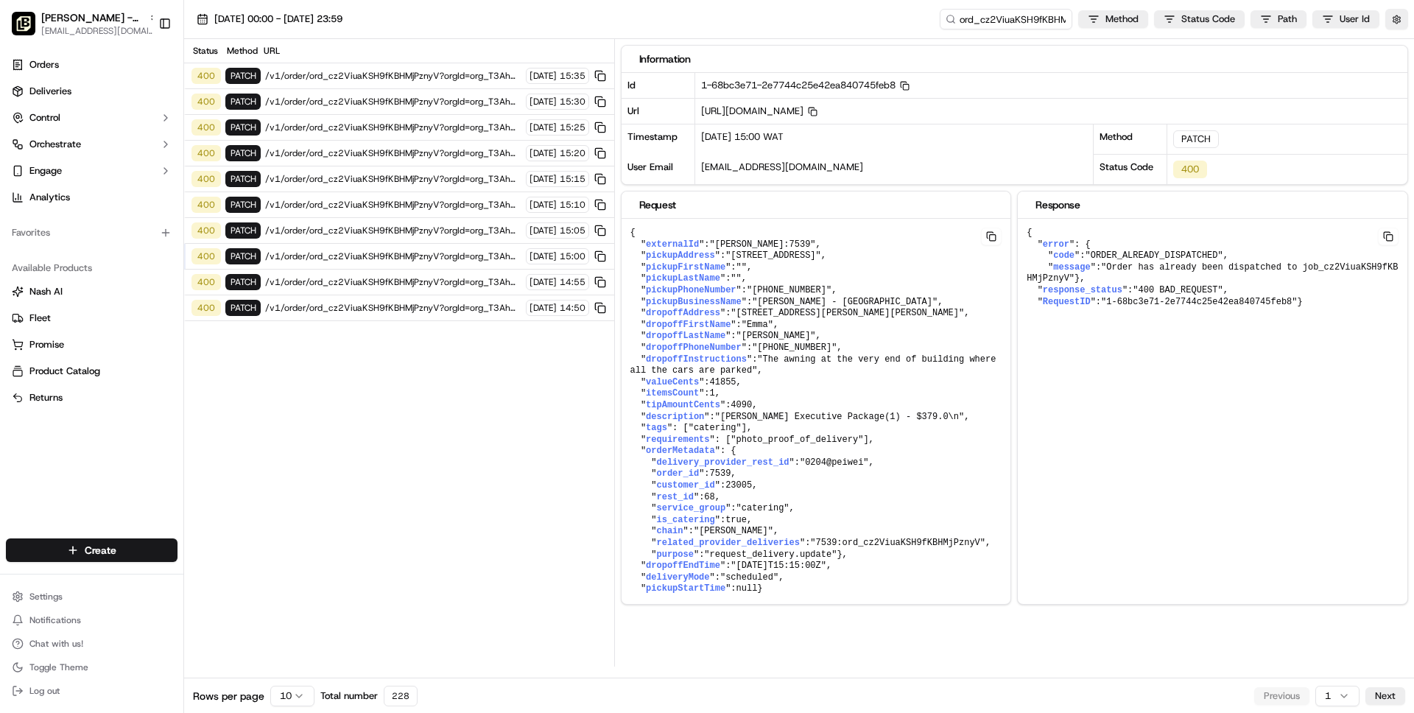
click at [373, 299] on div "400 PATCH /v1/order/ord_cz2ViuaKSH9fKBHMjPznyV?orgId=org_T3Ah5Y [DATE] 14:50" at bounding box center [399, 308] width 430 height 26
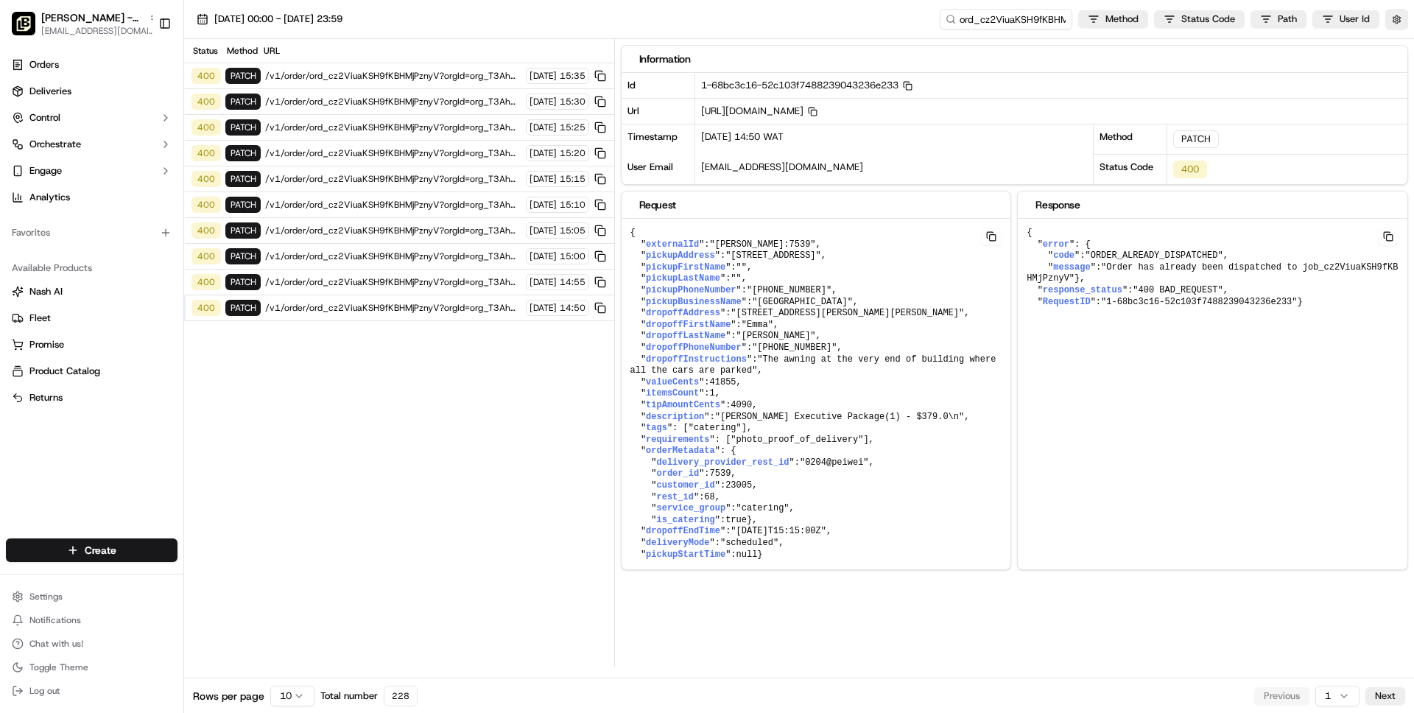
click at [440, 281] on span "/v1/order/ord_cz2ViuaKSH9fKBHMjPznyV?orgId=org_T3Ah5Y" at bounding box center [393, 282] width 256 height 12
click at [416, 261] on span "/v1/order/ord_cz2ViuaKSH9fKBHMjPznyV?orgId=org_T3Ah5Y" at bounding box center [393, 256] width 256 height 12
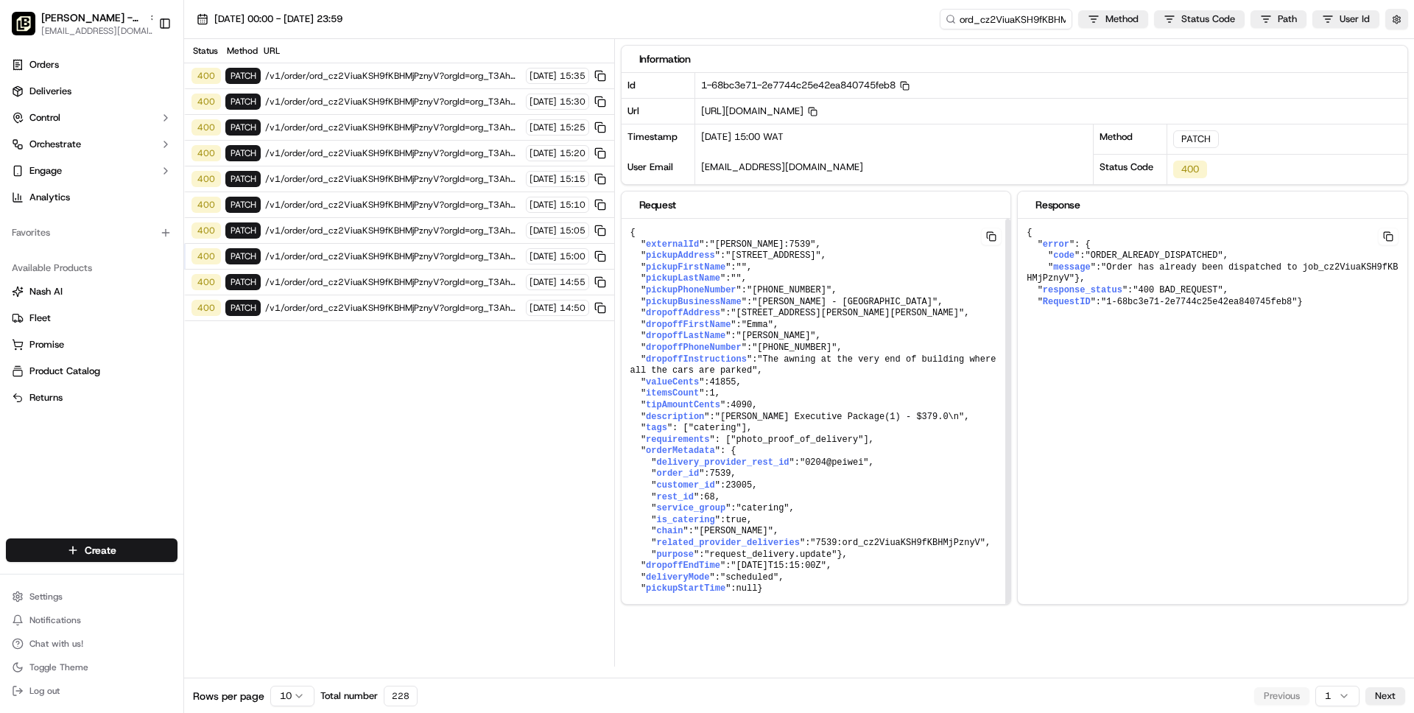
scroll to position [35, 0]
click at [300, 701] on html "[PERSON_NAME] - Knoxville [EMAIL_ADDRESS][DOMAIN_NAME] Toggle Sidebar Orders De…" at bounding box center [707, 356] width 1414 height 713
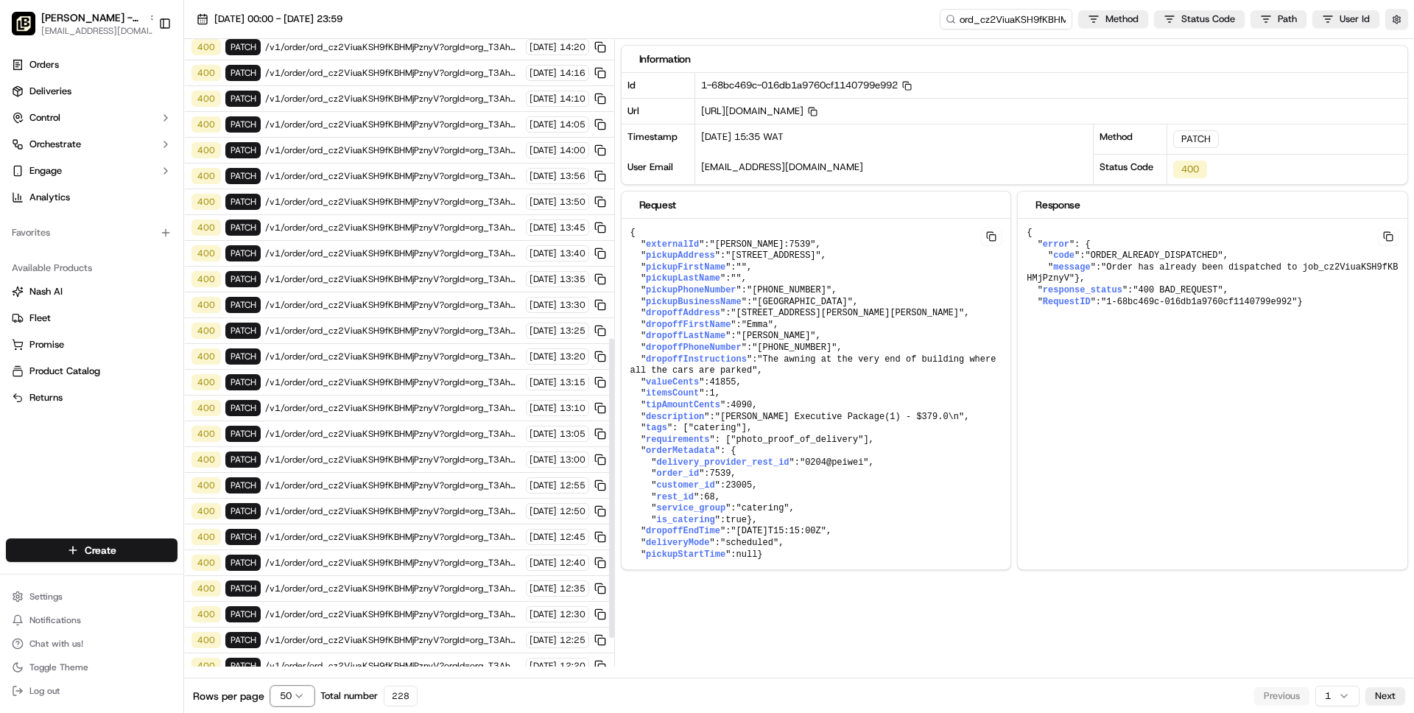
scroll to position [686, 0]
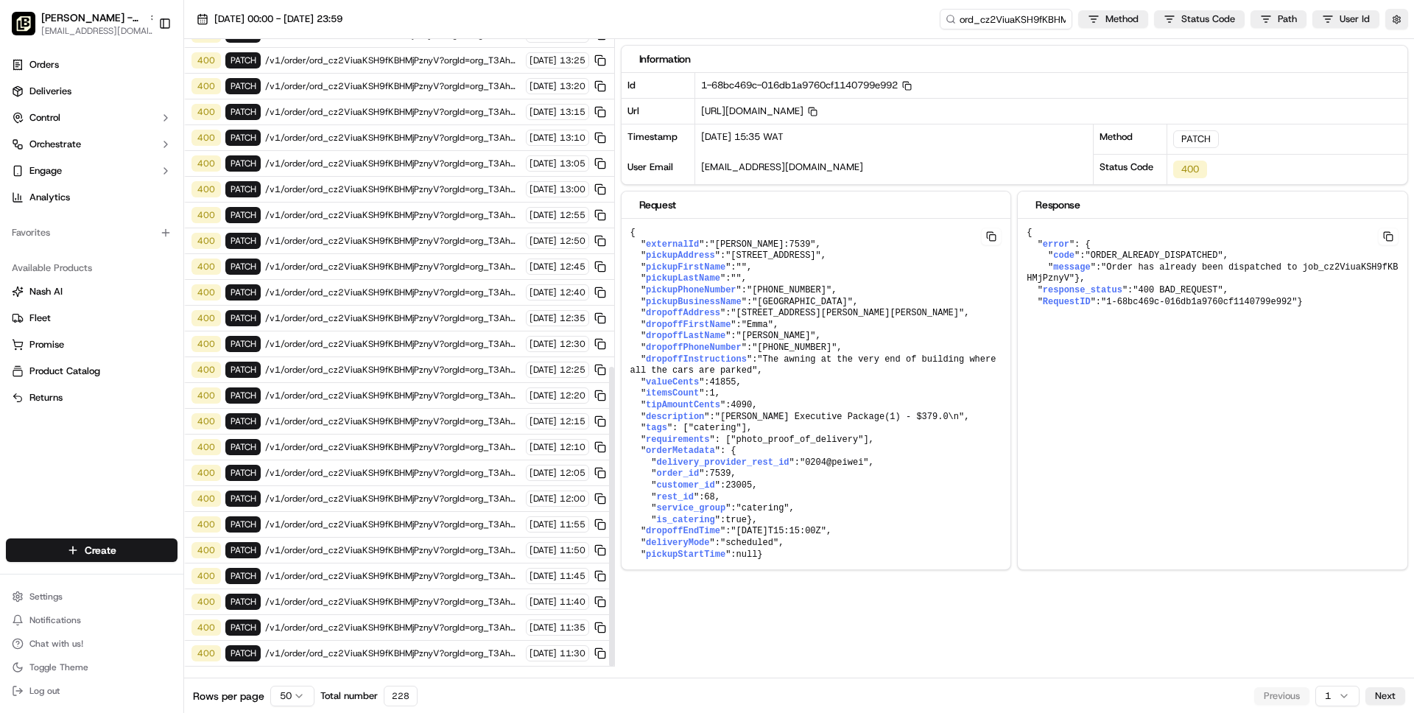
click at [401, 652] on span "/v1/order/ord_cz2ViuaKSH9fKBHMjPznyV?orgId=org_T3Ah5Y" at bounding box center [393, 653] width 256 height 12
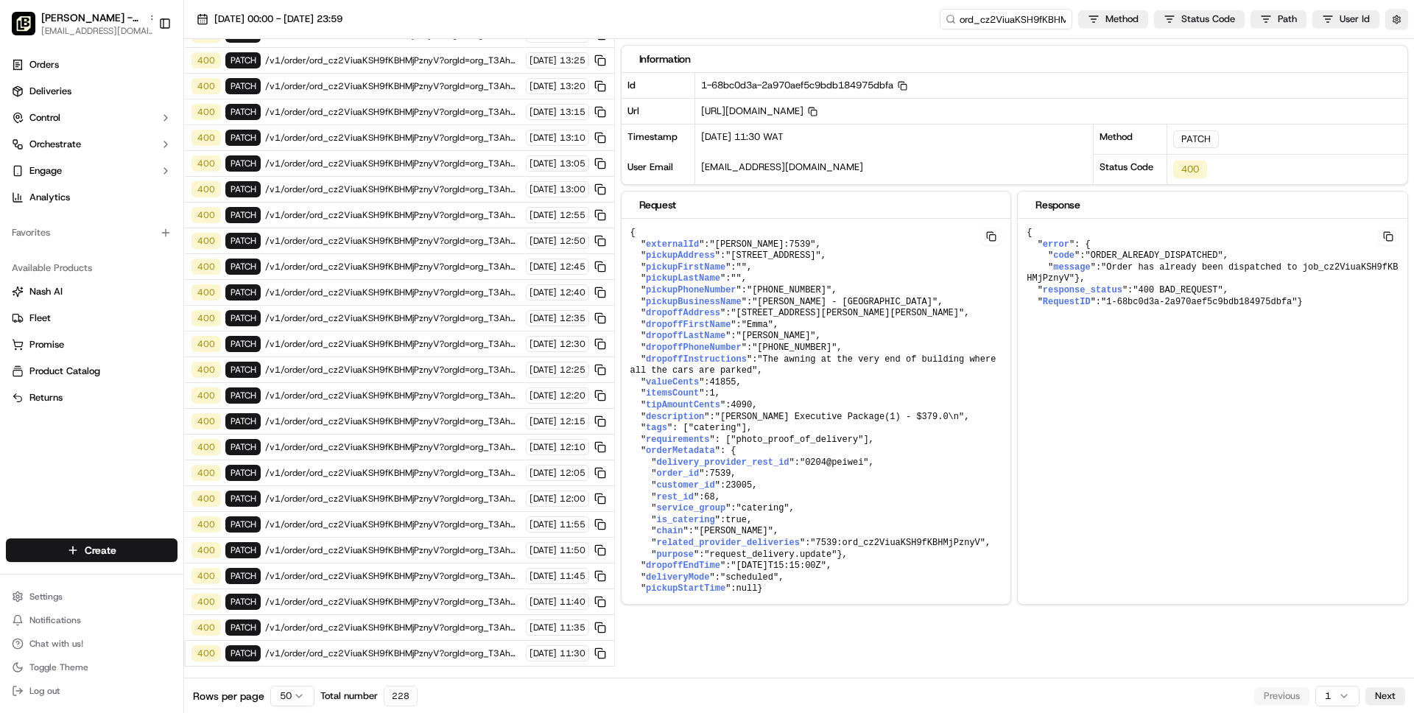
click at [1343, 693] on html "[PERSON_NAME] - Knoxville [EMAIL_ADDRESS][DOMAIN_NAME] Toggle Sidebar Orders De…" at bounding box center [707, 356] width 1414 height 713
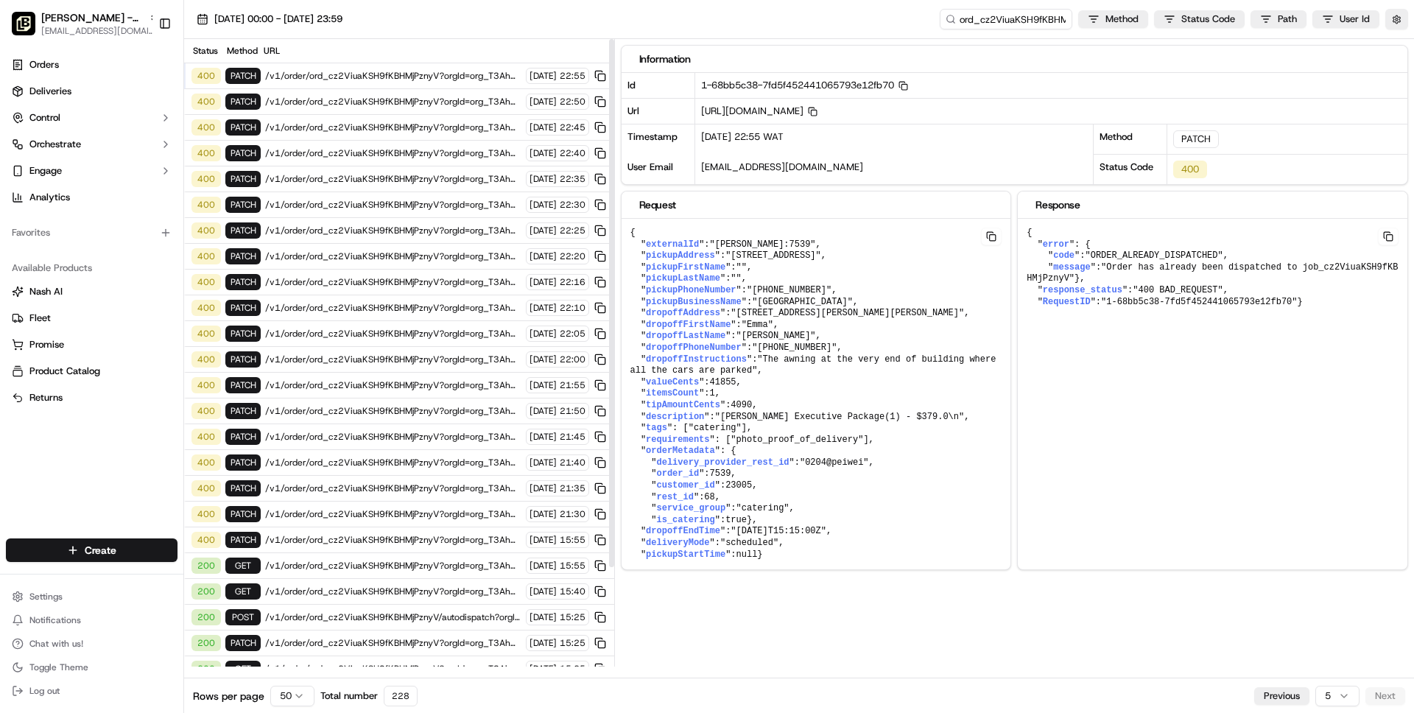
scroll to position [119, 0]
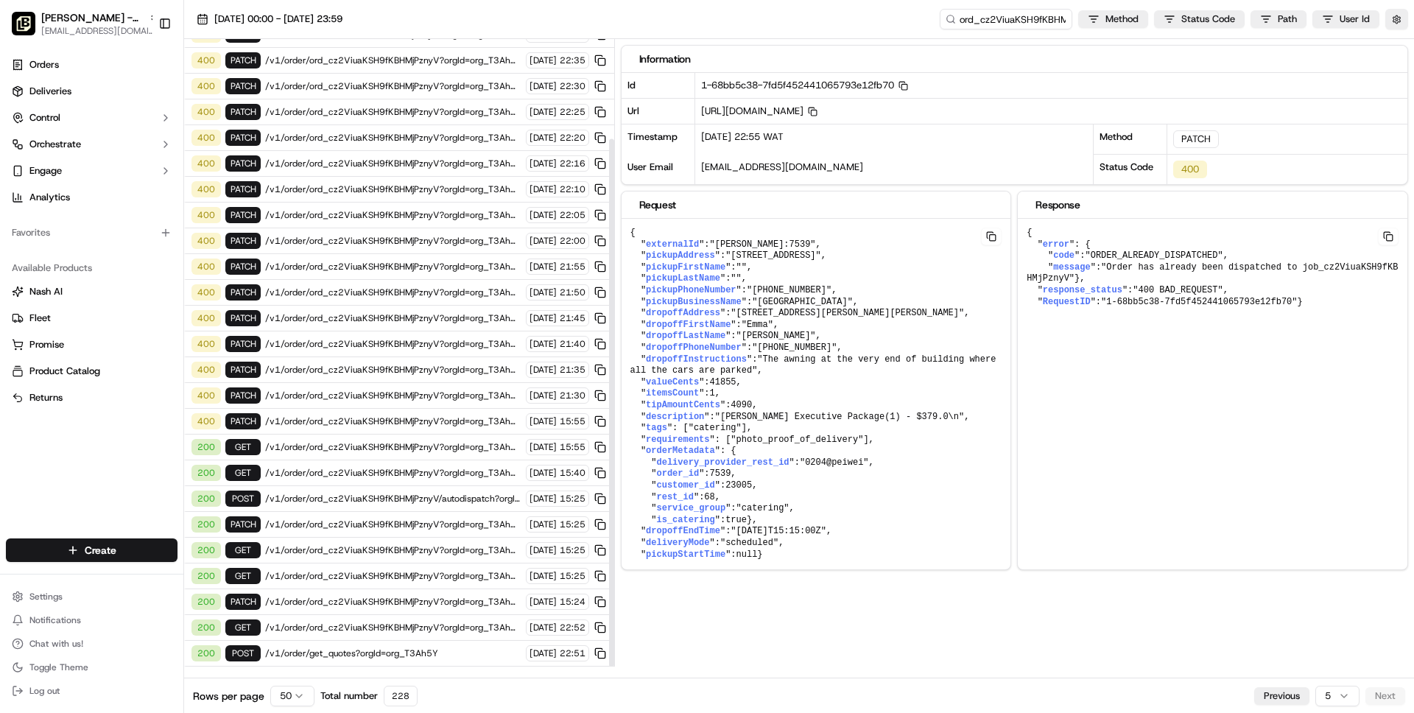
click at [397, 418] on span "/v1/order/ord_cz2ViuaKSH9fKBHMjPznyV?orgId=org_T3Ah5Y" at bounding box center [393, 421] width 256 height 12
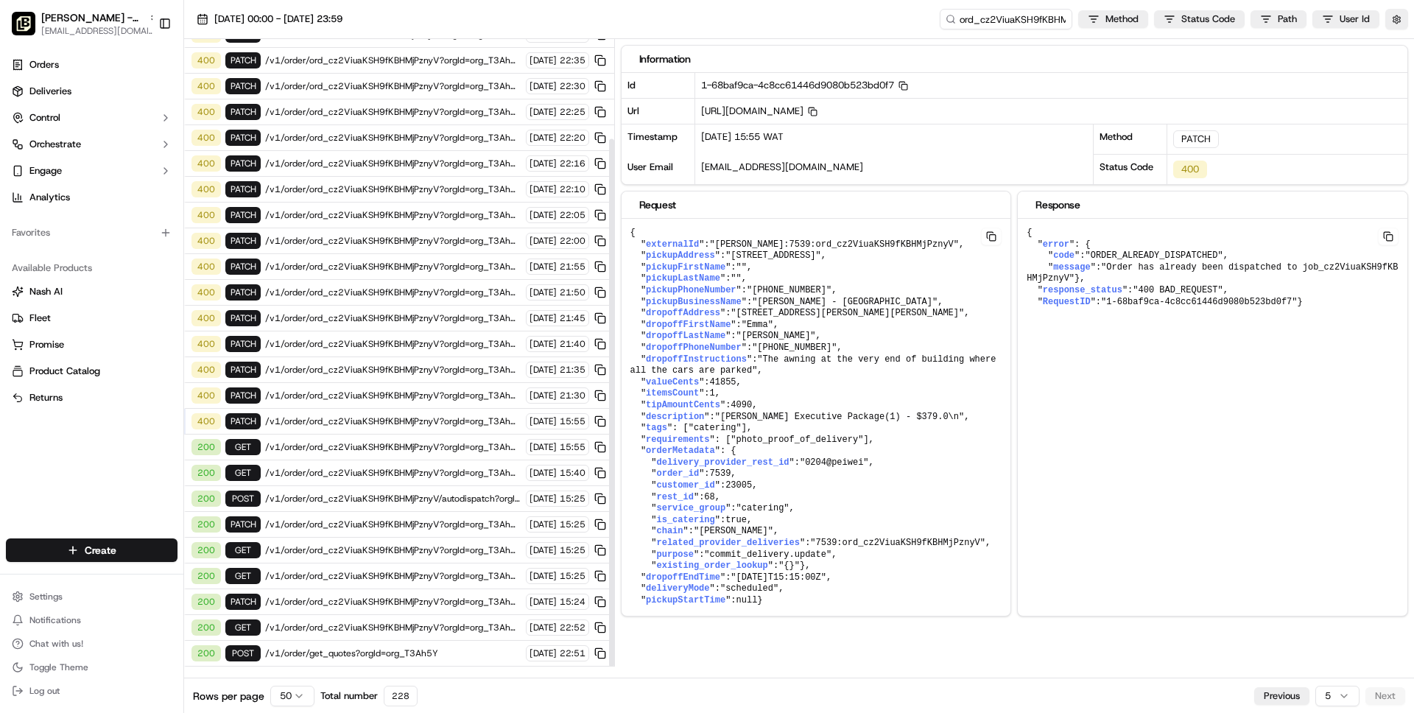
click at [381, 444] on span "/v1/order/ord_cz2ViuaKSH9fKBHMjPznyV?orgId=org_T3Ah5Y" at bounding box center [393, 447] width 256 height 12
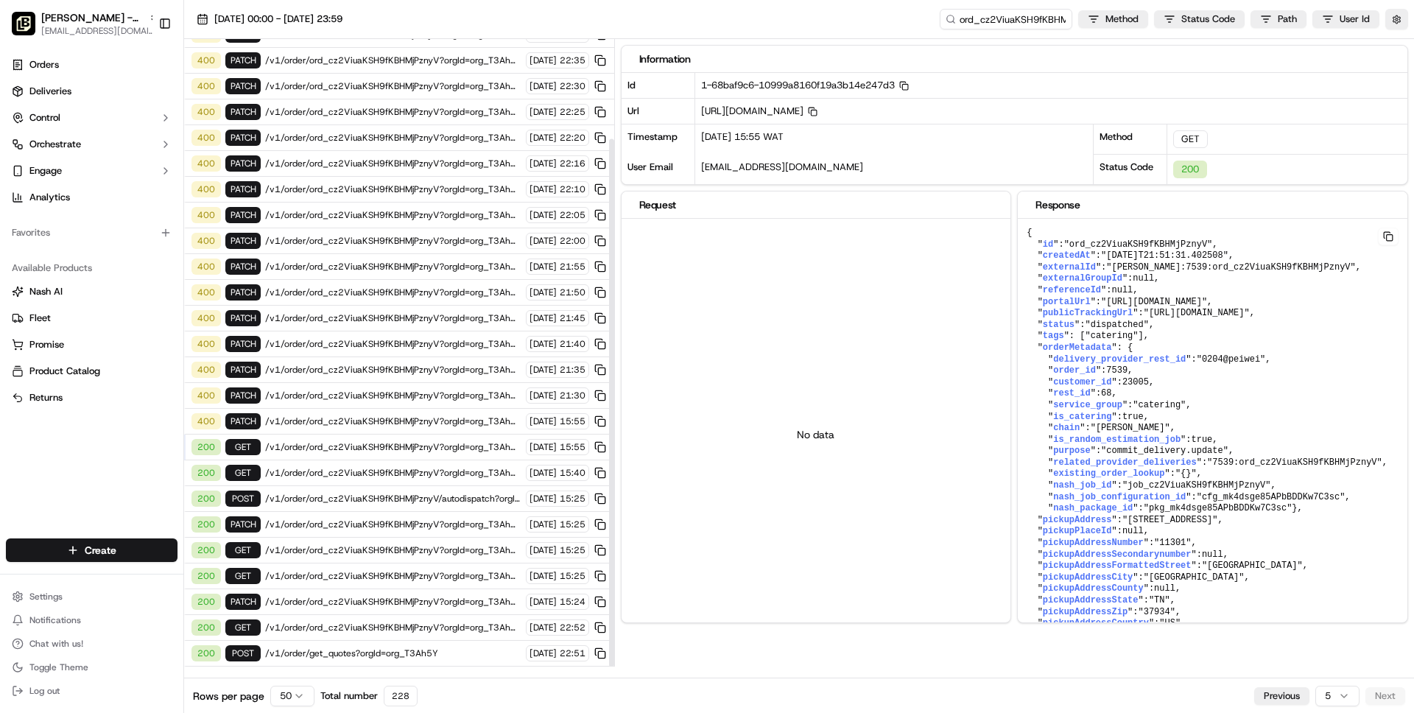
click at [364, 521] on span "/v1/order/ord_cz2ViuaKSH9fKBHMjPznyV?orgId=org_T3Ah5Y" at bounding box center [393, 524] width 256 height 12
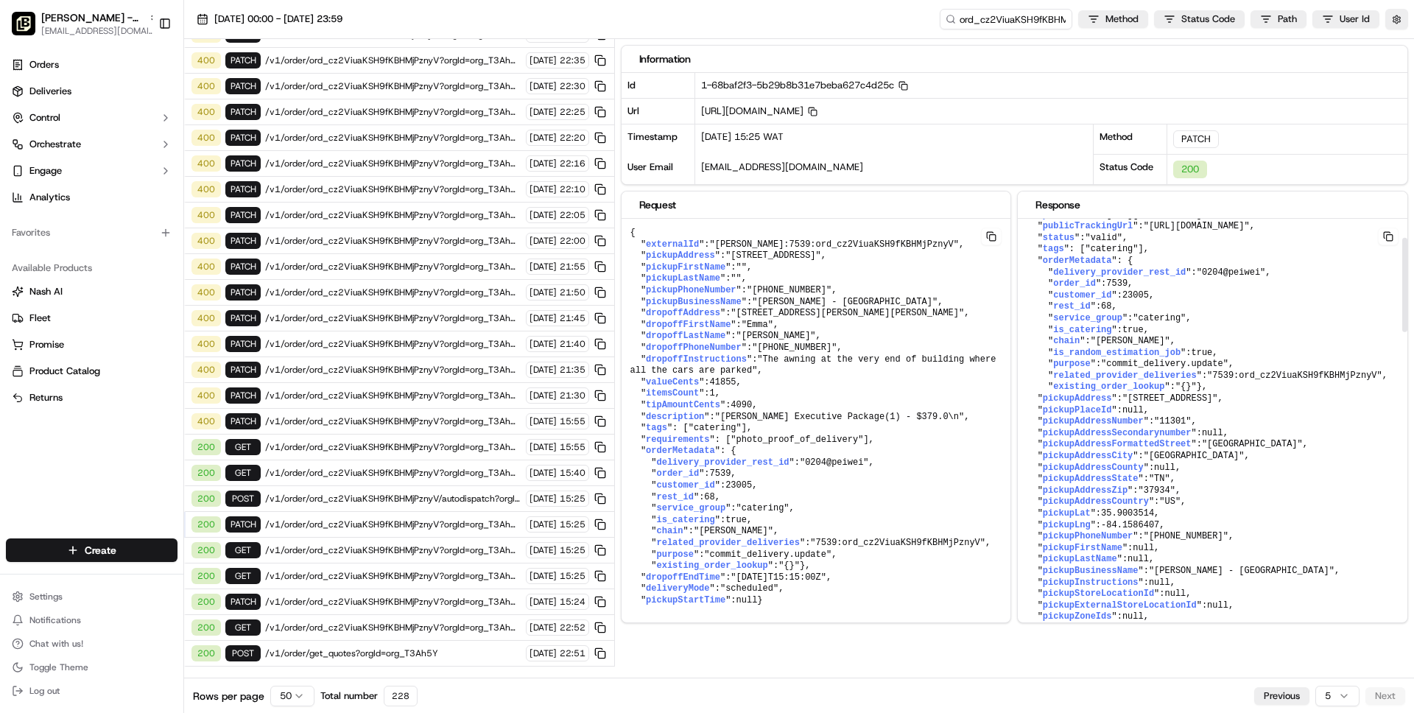
scroll to position [0, 0]
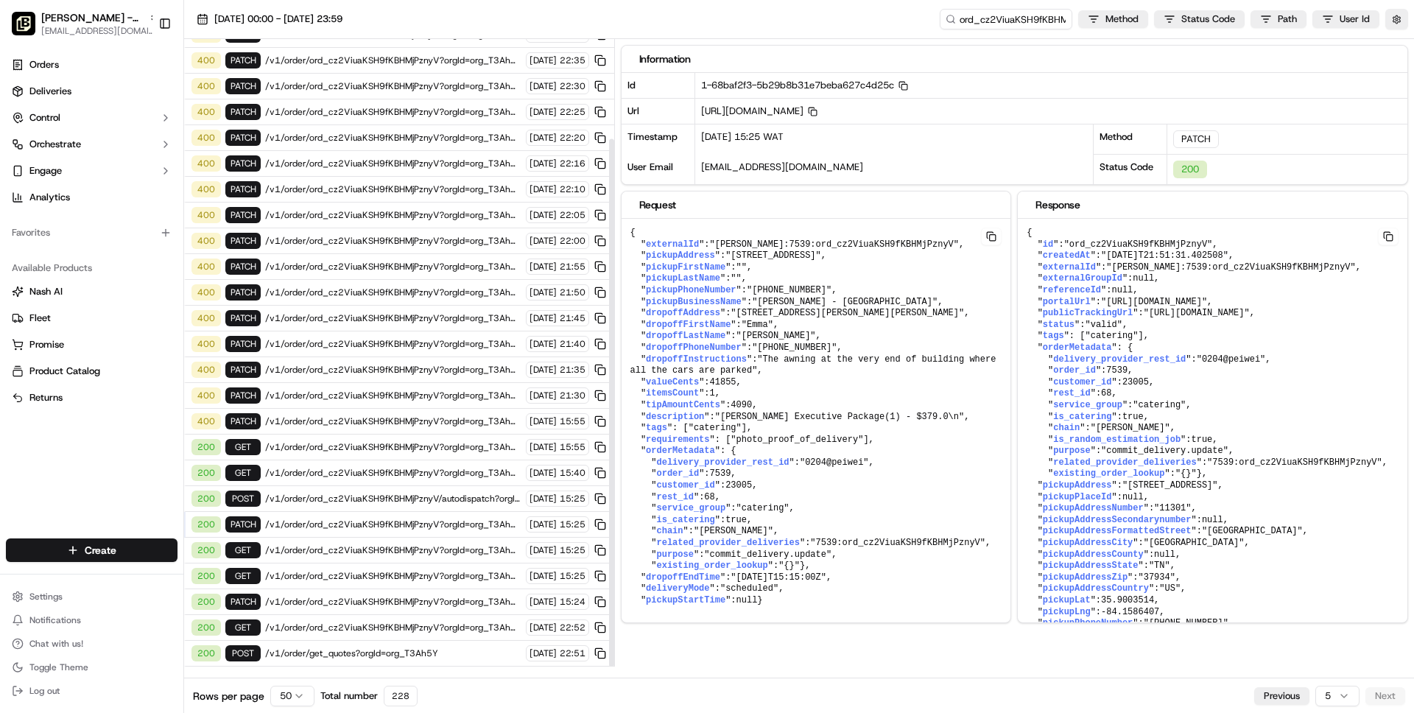
click at [450, 650] on span "/v1/order/get_quotes?orgId=org_T3Ah5Y" at bounding box center [393, 653] width 256 height 12
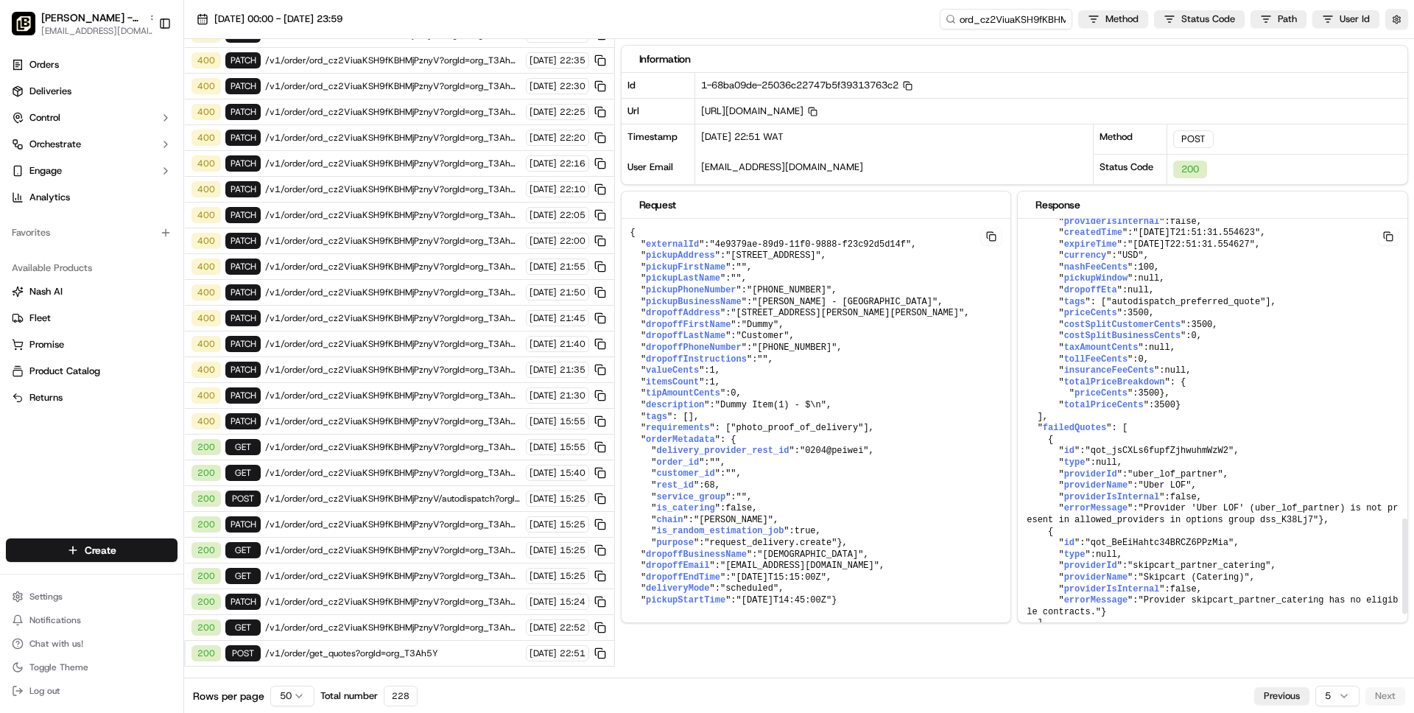
scroll to position [1505, 0]
